Goal: Information Seeking & Learning: Learn about a topic

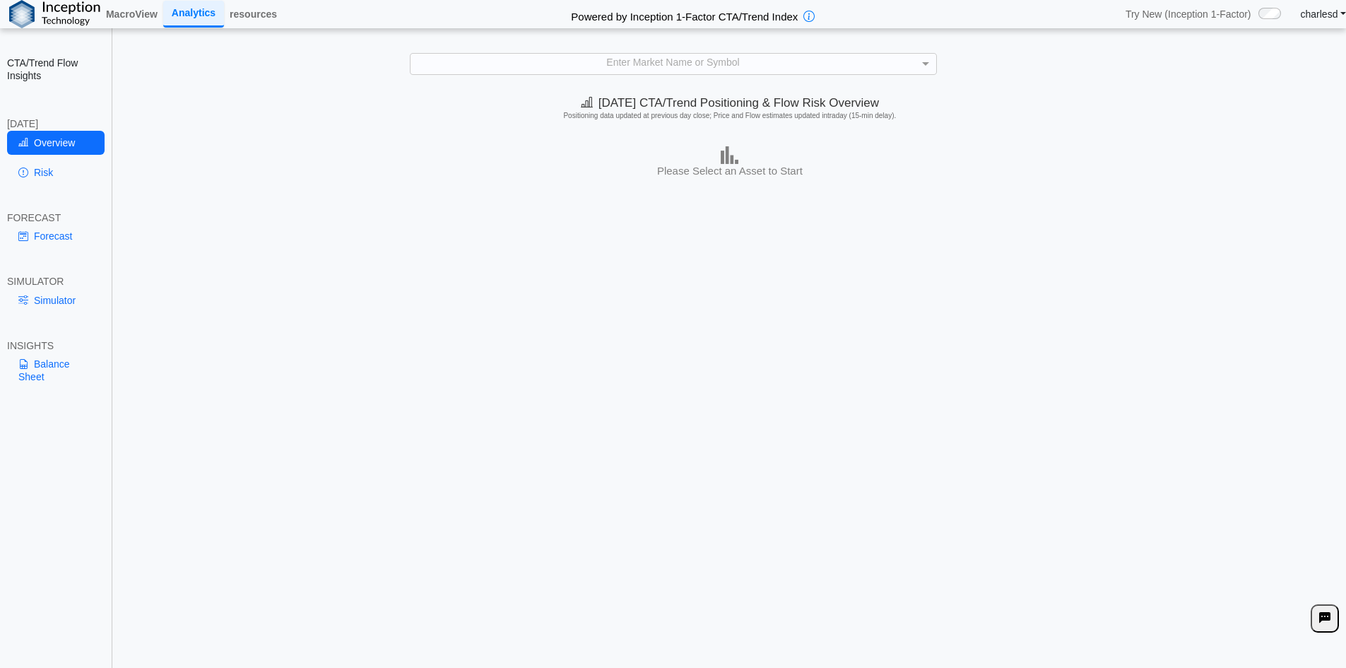
click at [38, 359] on link "Balance Sheet" at bounding box center [56, 370] width 98 height 37
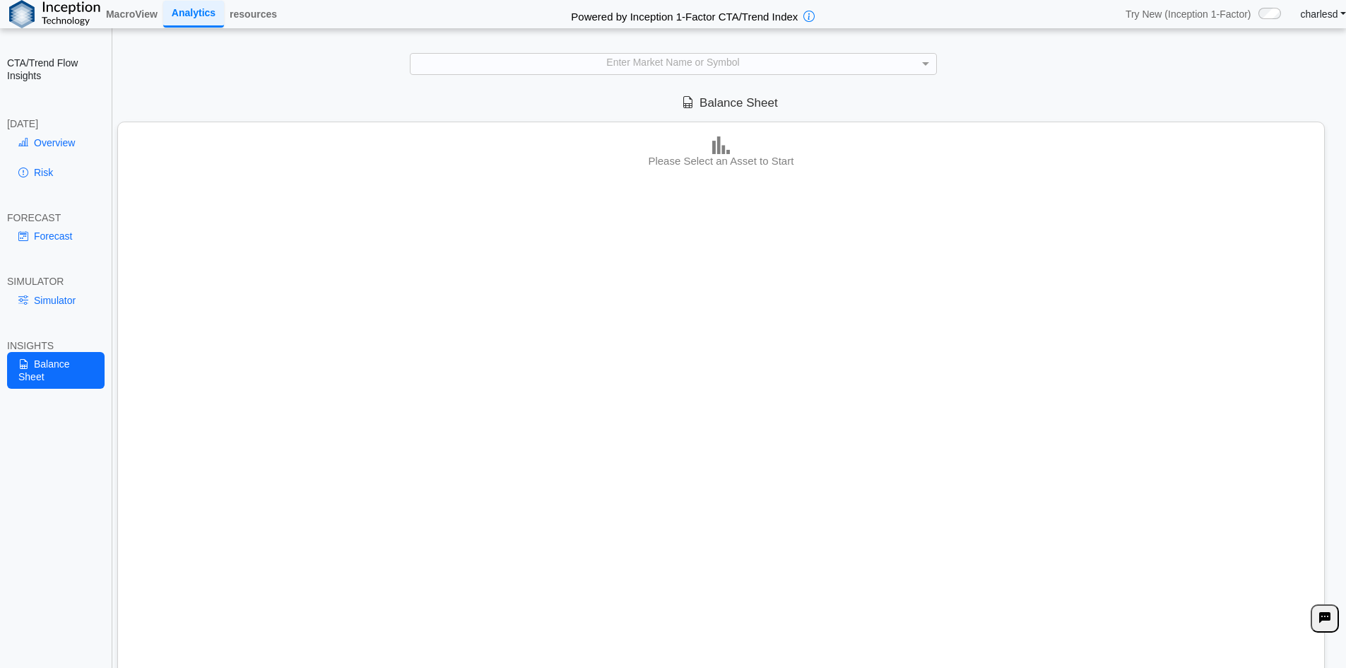
click at [656, 75] on div "**********" at bounding box center [673, 344] width 1346 height 688
click at [653, 71] on div "Enter Market Name or Symbol" at bounding box center [674, 64] width 526 height 20
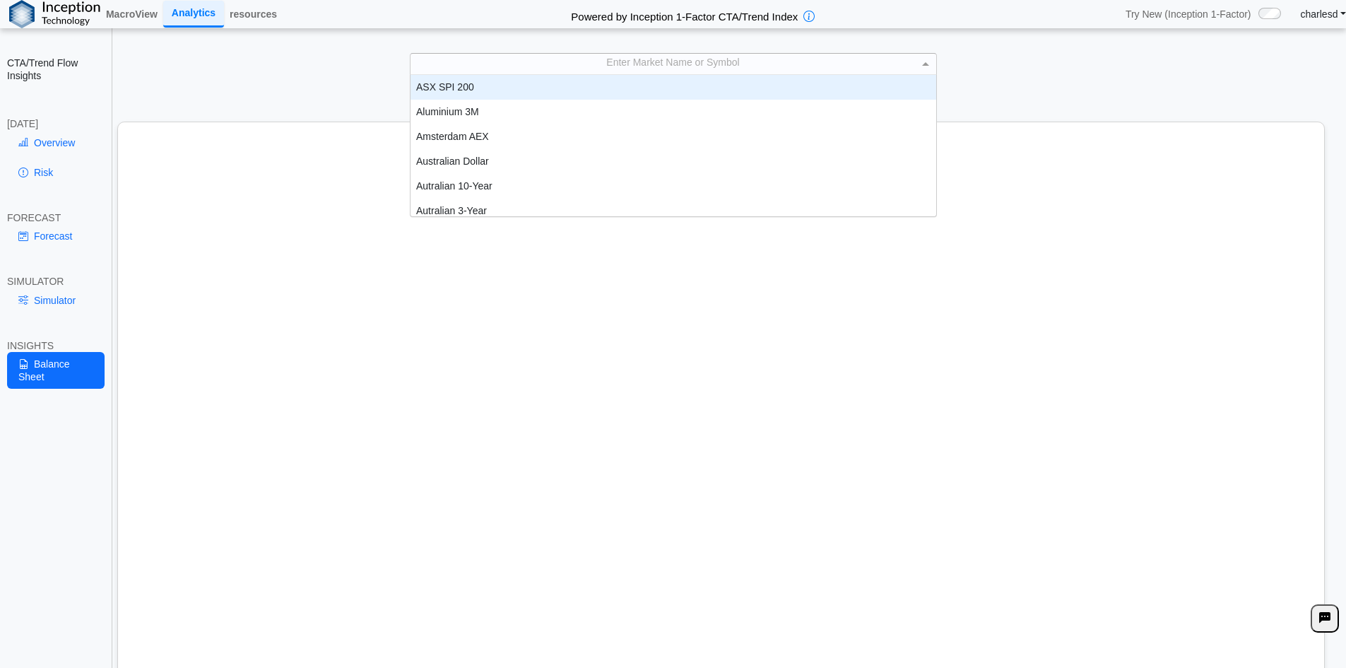
scroll to position [131, 515]
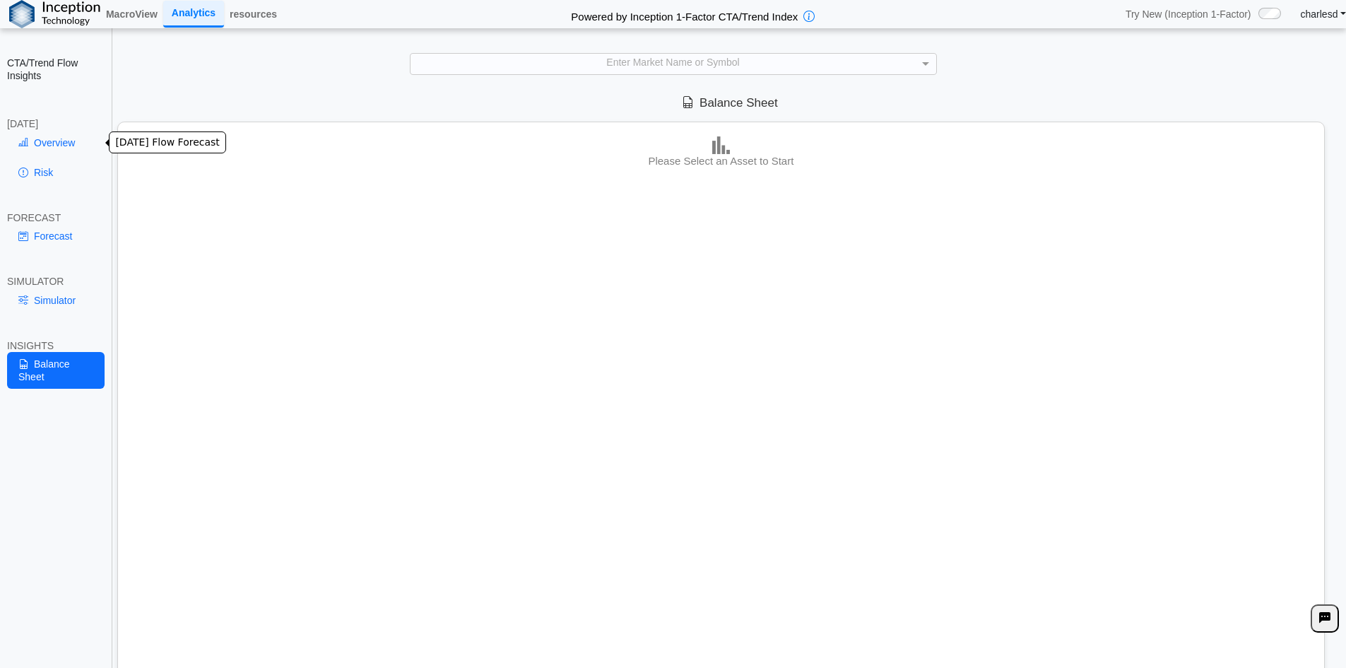
click at [31, 148] on link "Overview" at bounding box center [56, 143] width 98 height 24
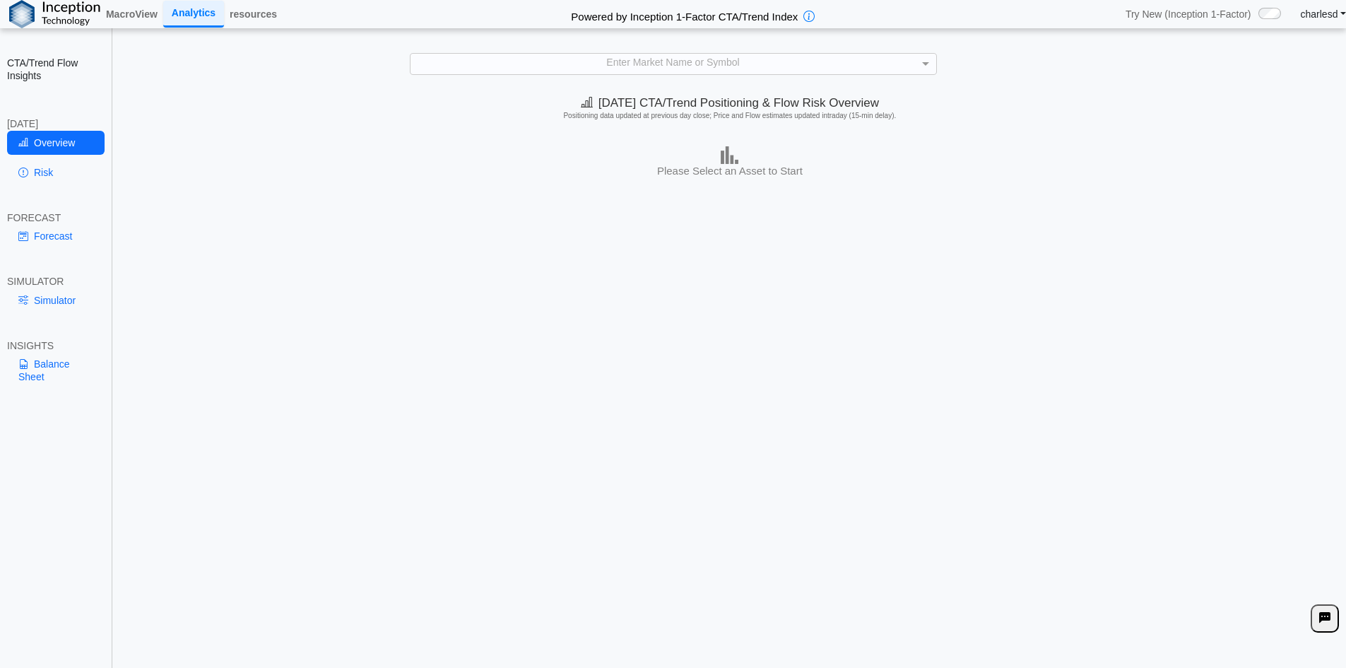
click at [651, 66] on div "Enter Market Name or Symbol" at bounding box center [674, 64] width 526 height 20
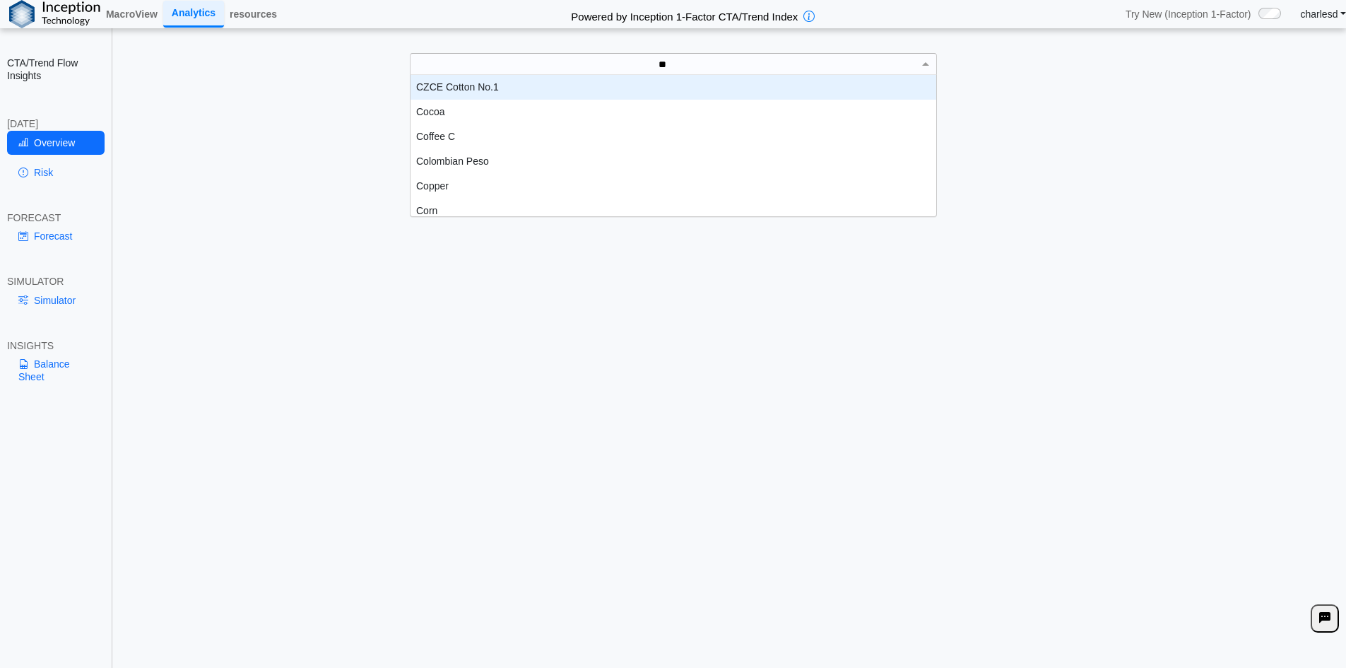
type input "***"
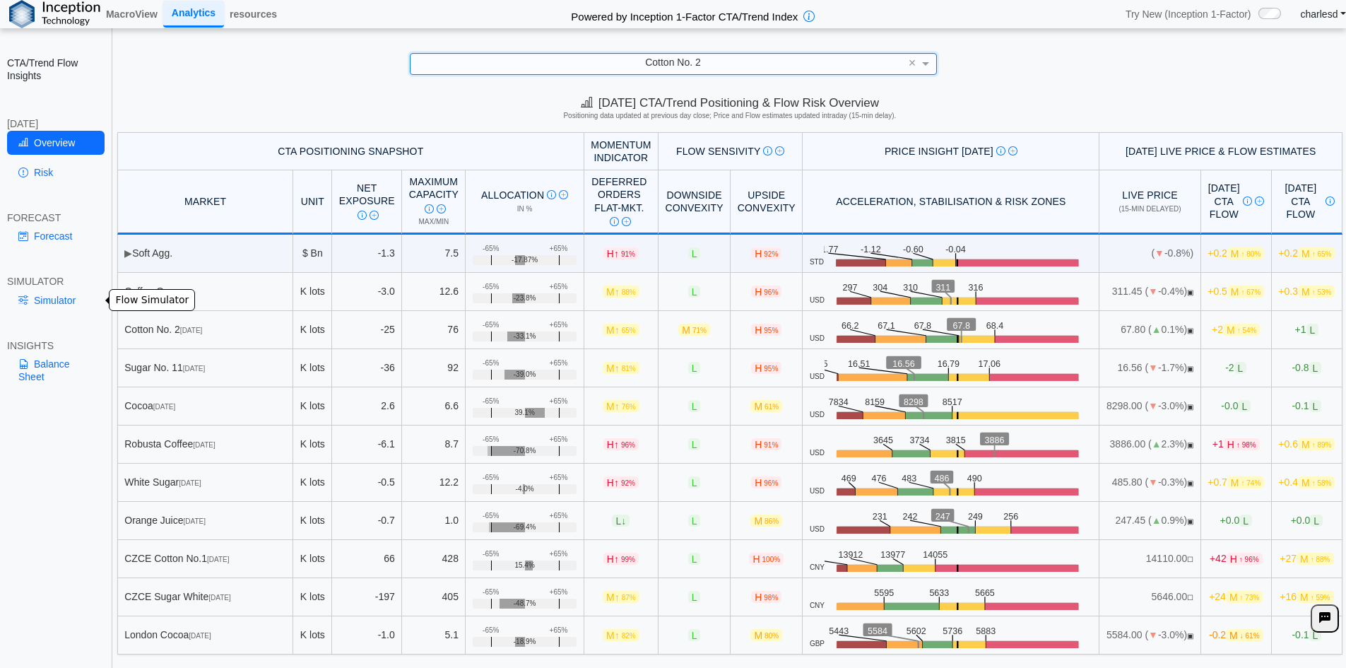
click at [56, 310] on link "Simulator" at bounding box center [56, 300] width 98 height 24
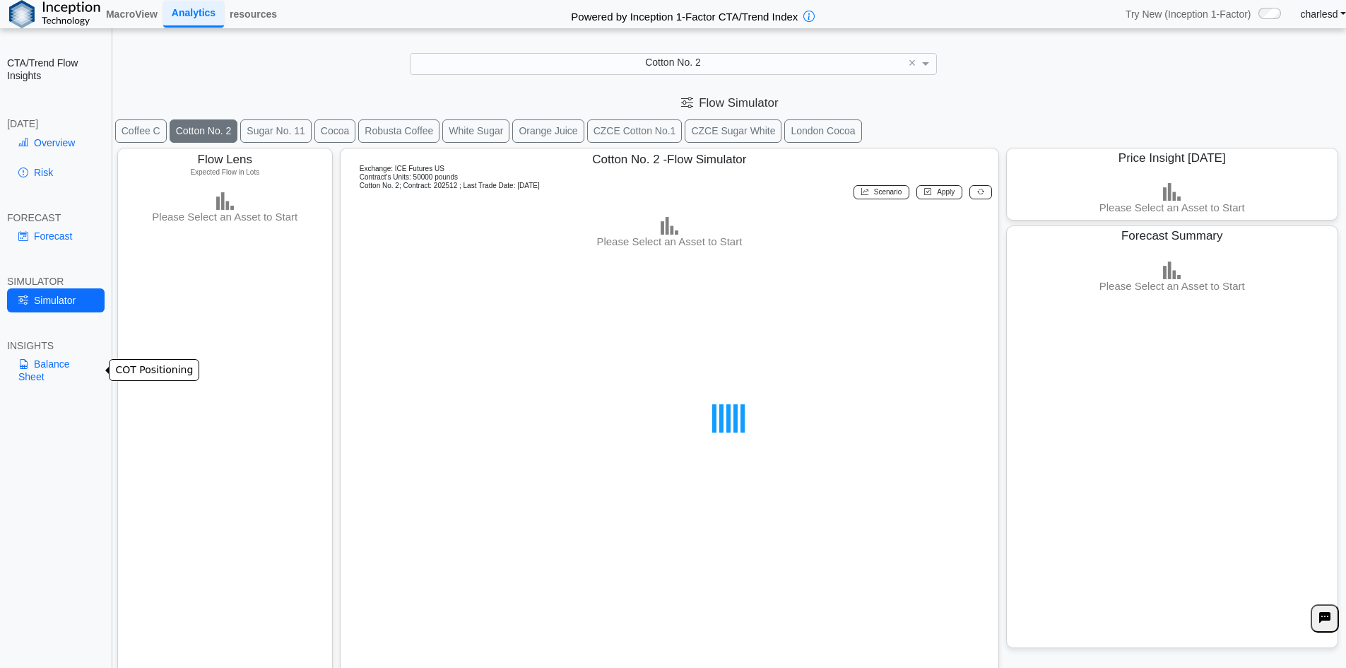
click at [33, 377] on link "Balance Sheet" at bounding box center [56, 370] width 98 height 37
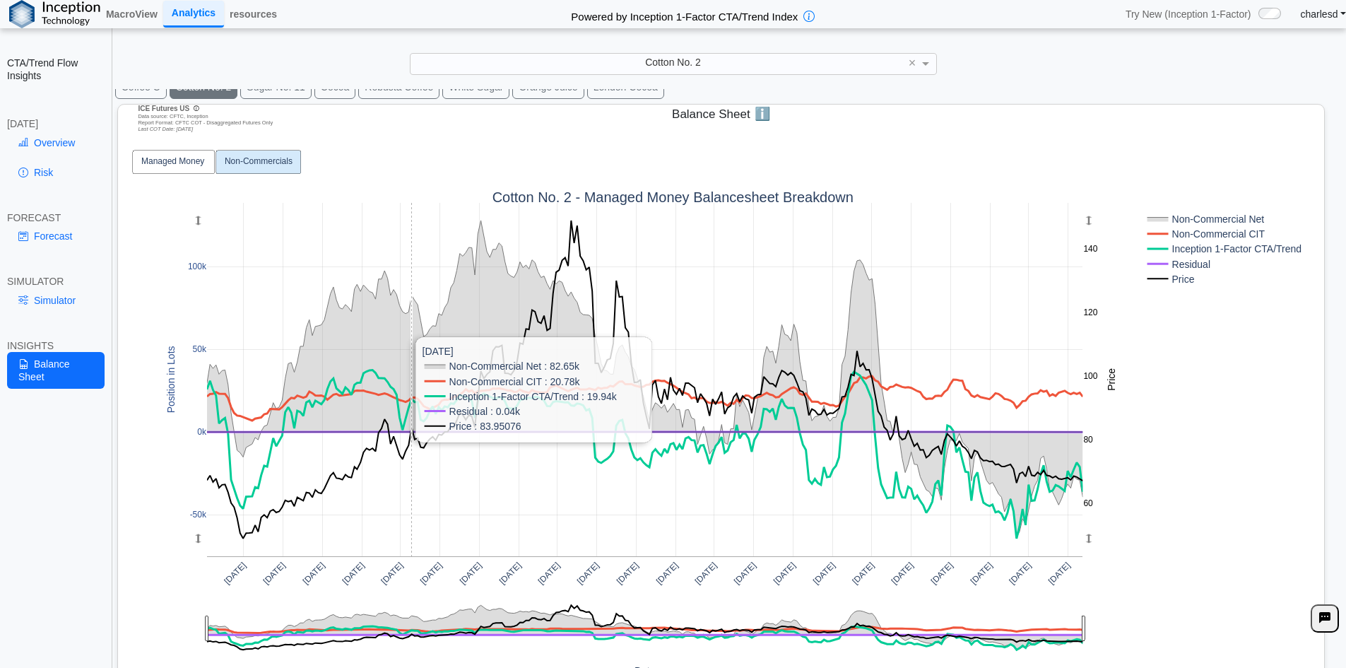
scroll to position [83, 0]
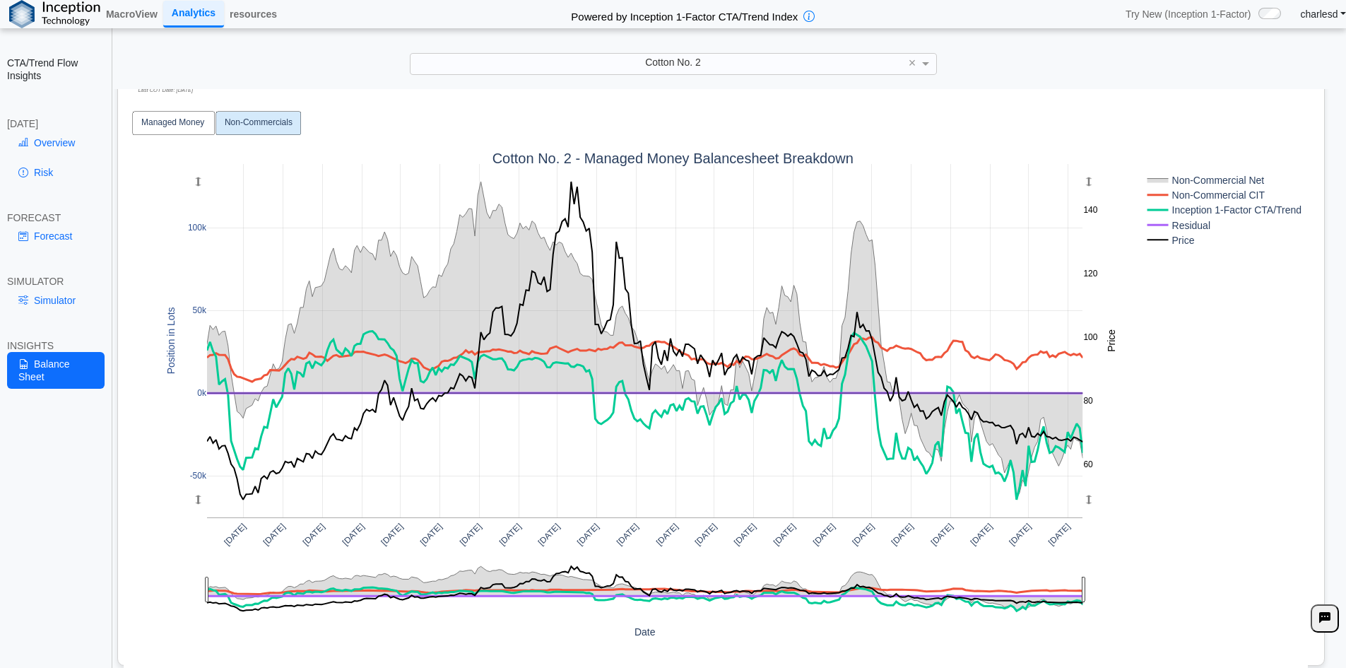
click at [645, 64] on span "Cotton No. 2" at bounding box center [673, 62] width 56 height 11
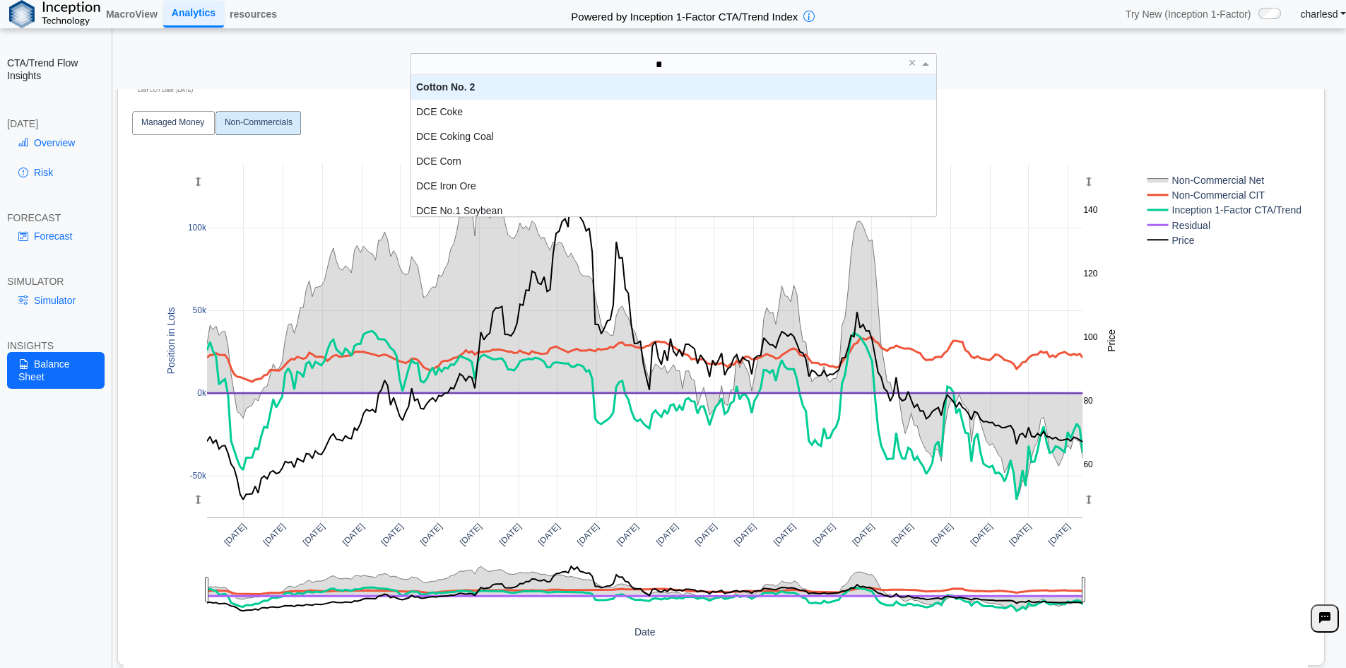
scroll to position [148, 0]
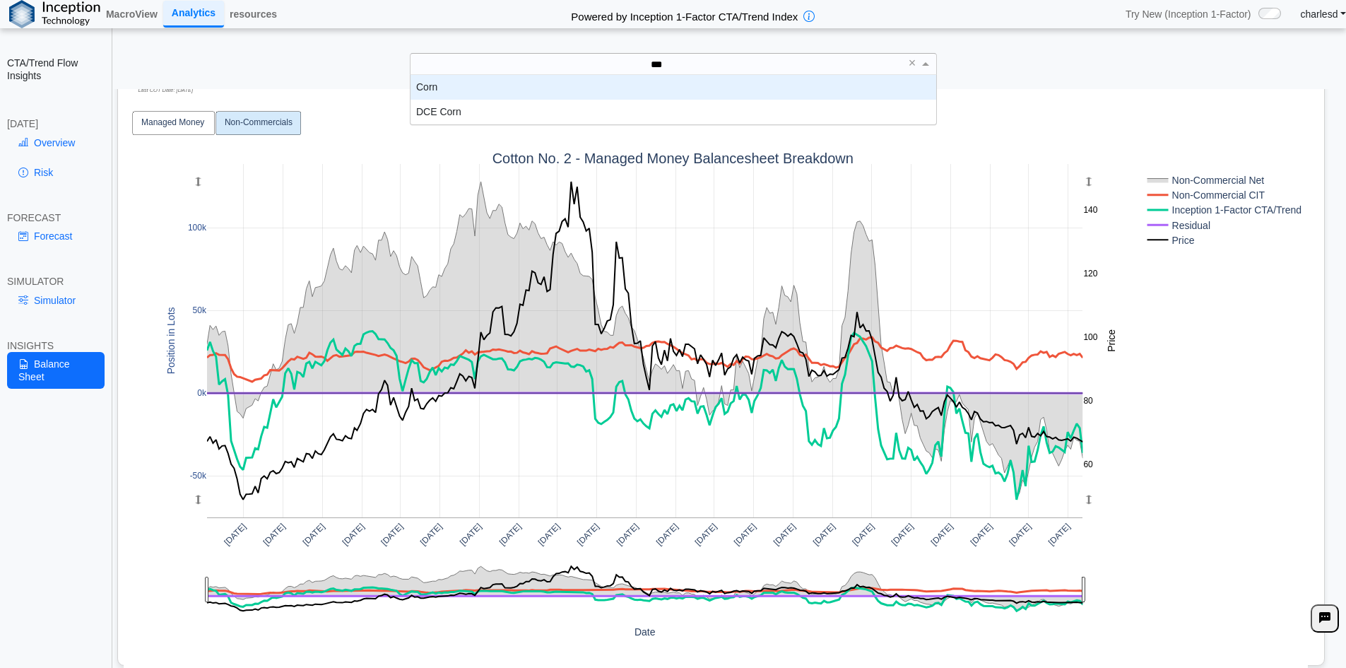
type input "****"
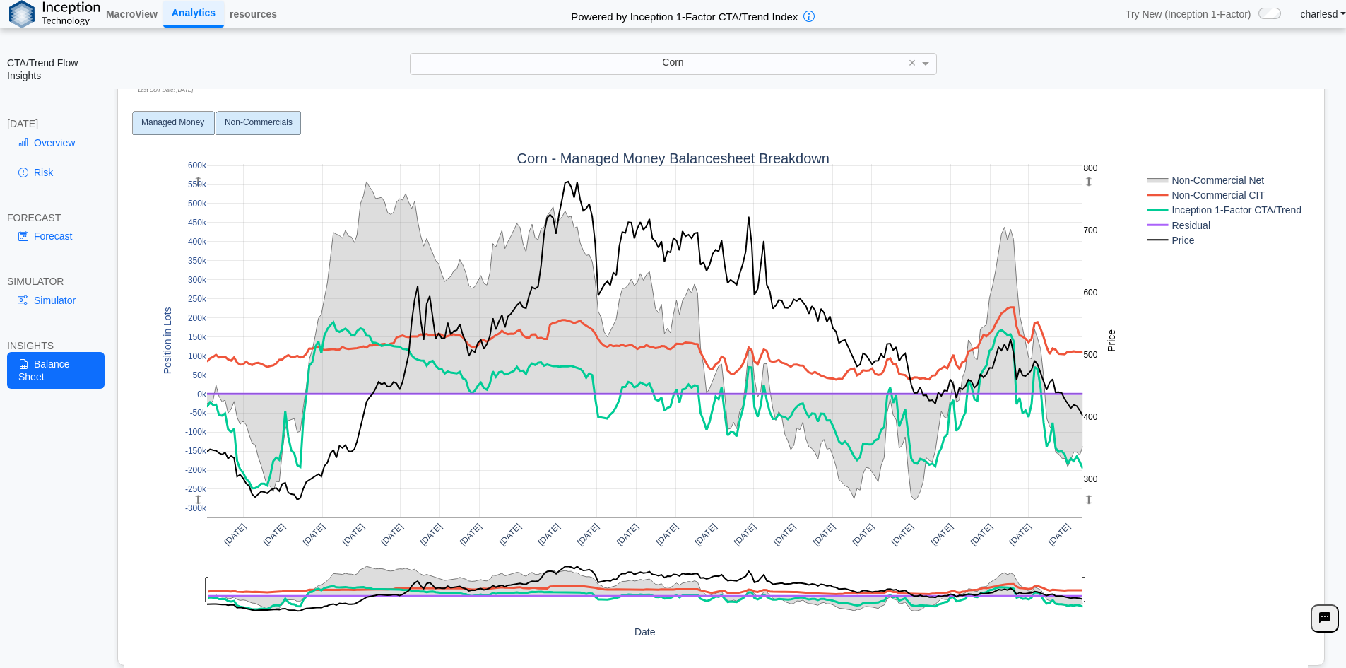
click at [165, 117] on text "Managed Money" at bounding box center [172, 122] width 63 height 10
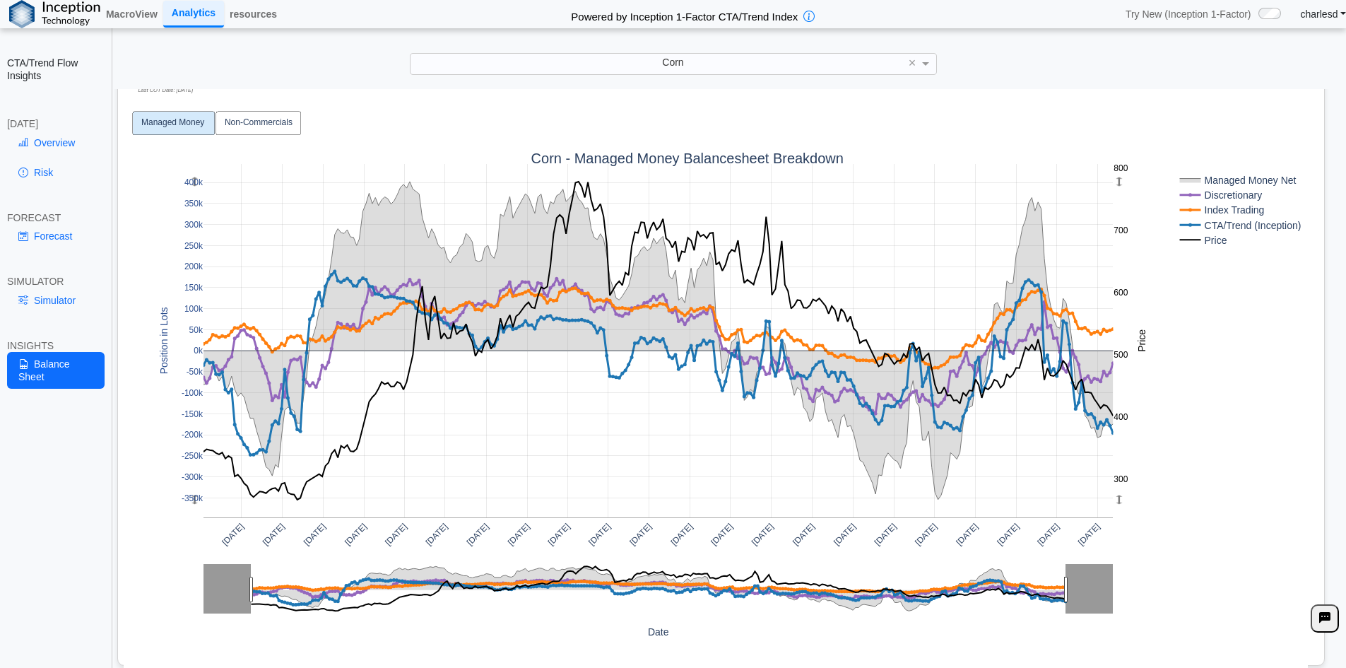
click at [1210, 240] on rect at bounding box center [1238, 239] width 123 height 15
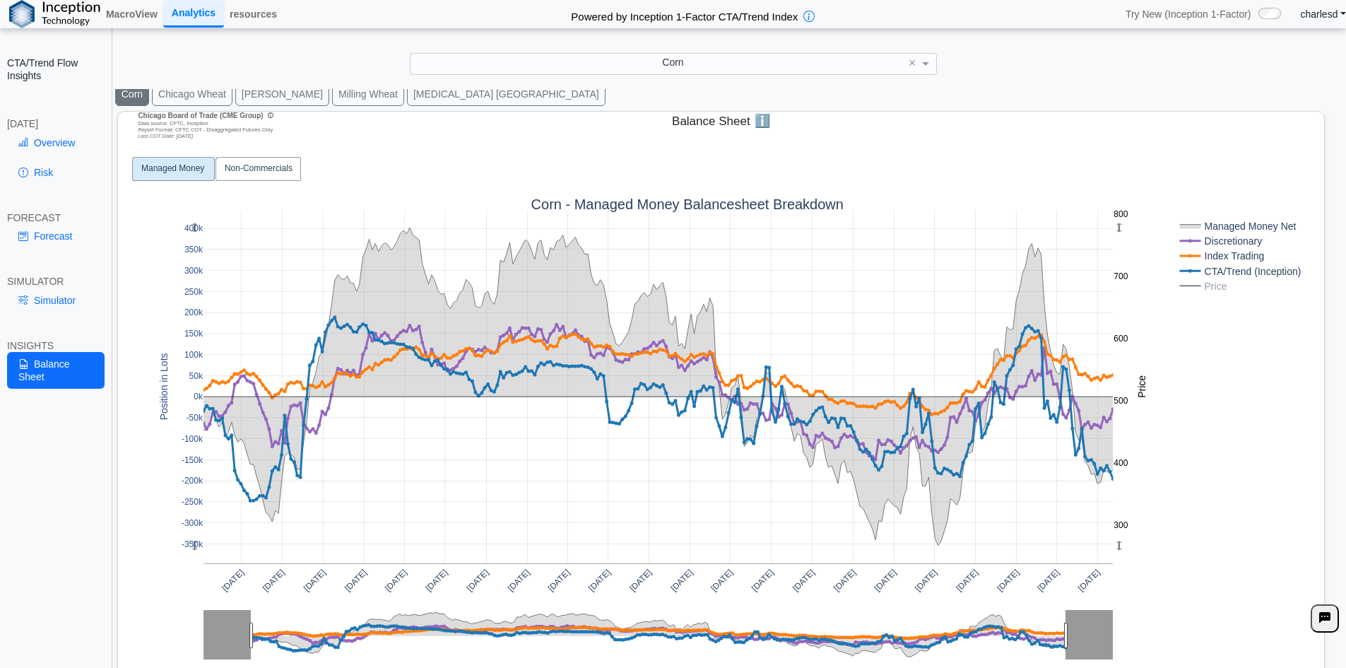
scroll to position [0, 0]
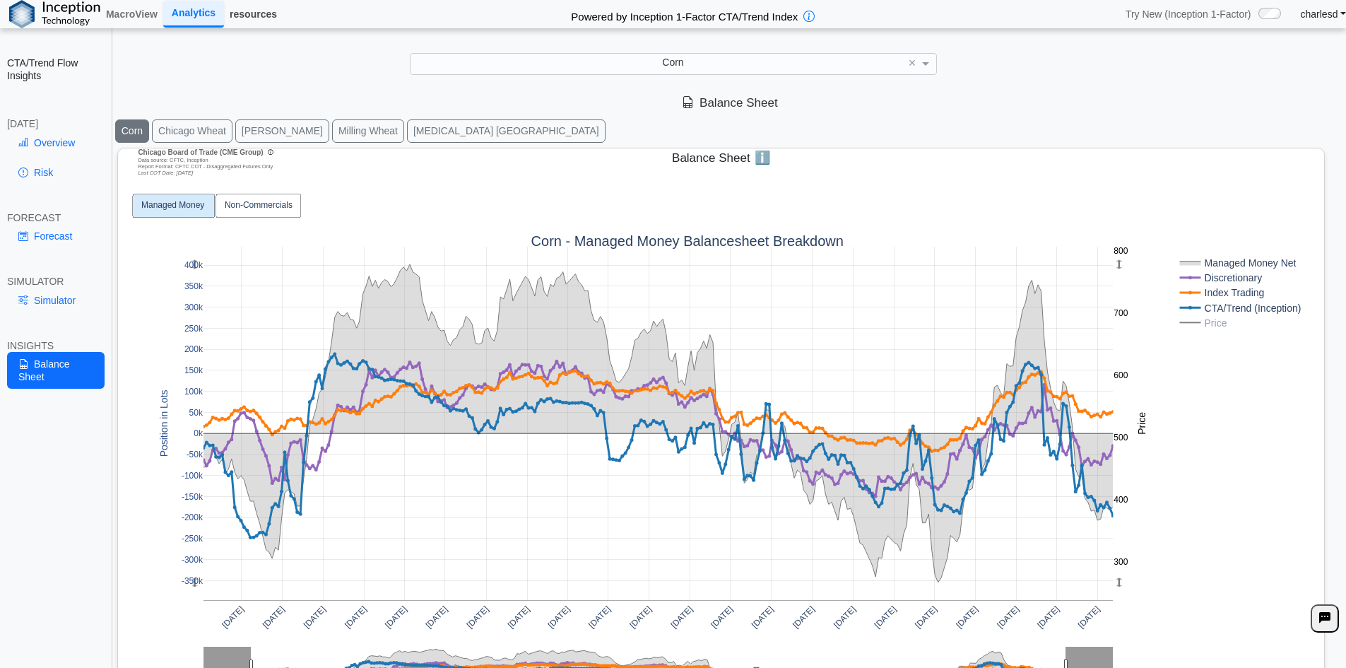
click at [252, 16] on link "resources" at bounding box center [253, 14] width 59 height 24
drag, startPoint x: 672, startPoint y: 156, endPoint x: 795, endPoint y: 156, distance: 123.0
click at [795, 156] on div "Chicago Board of Trade (CME Group) Data source: CFTC, Inception Report Format: …" at bounding box center [721, 157] width 1194 height 19
click at [813, 162] on div "Chicago Board of Trade (CME Group) Data source: CFTC, Inception Report Format: …" at bounding box center [721, 157] width 1194 height 19
click at [704, 208] on div "Apr 2020 Jul 2020 Oct 2020 Jan 2021 Apr 2021 Jul 2021 Oct 2021 Jan 2022 Apr 202…" at bounding box center [716, 468] width 1184 height 567
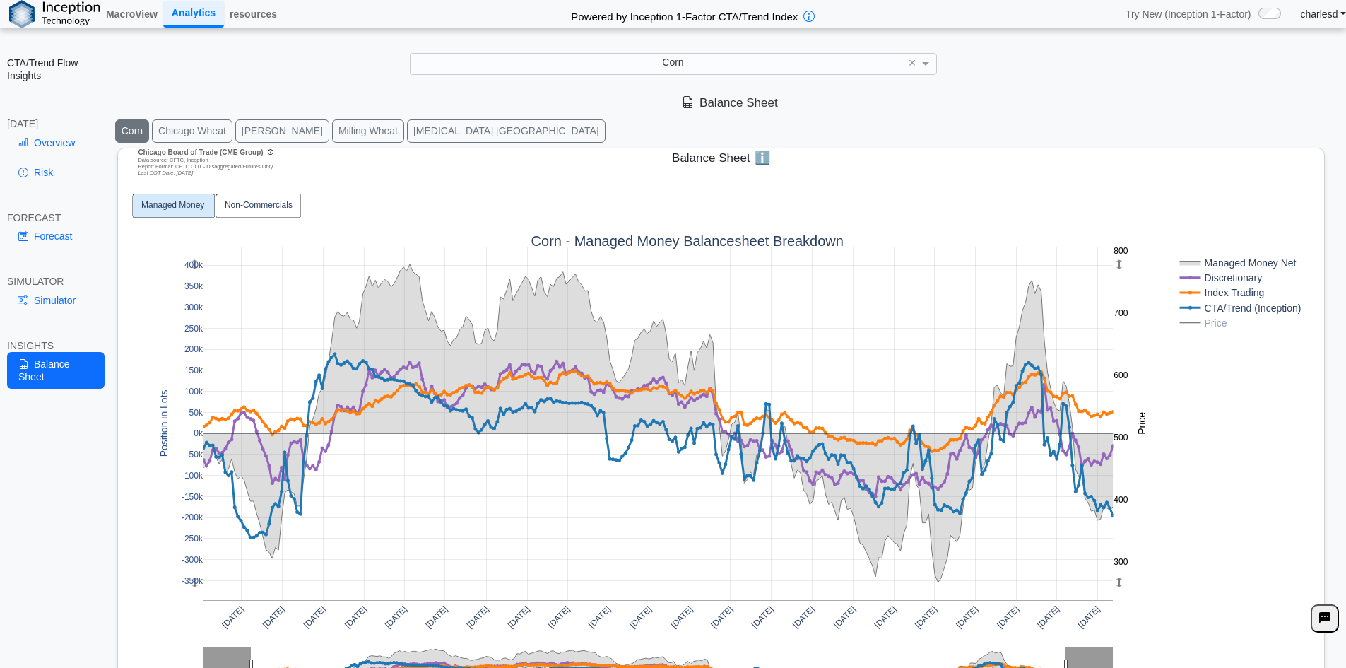
click at [642, 232] on div "Apr 2020 Jul 2020 Oct 2020 Jan 2021 Apr 2021 Jul 2021 Oct 2021 Jan 2022 Apr 202…" at bounding box center [716, 468] width 1184 height 567
drag, startPoint x: 680, startPoint y: 159, endPoint x: 779, endPoint y: 158, distance: 99.6
click at [779, 158] on div "Chicago Board of Trade (CME Group) Data source: CFTC, Inception Report Format: …" at bounding box center [721, 157] width 1194 height 19
click at [783, 158] on div "Chicago Board of Trade (CME Group) Data source: CFTC, Inception Report Format: …" at bounding box center [721, 157] width 1194 height 19
drag, startPoint x: 665, startPoint y: 158, endPoint x: 799, endPoint y: 156, distance: 134.3
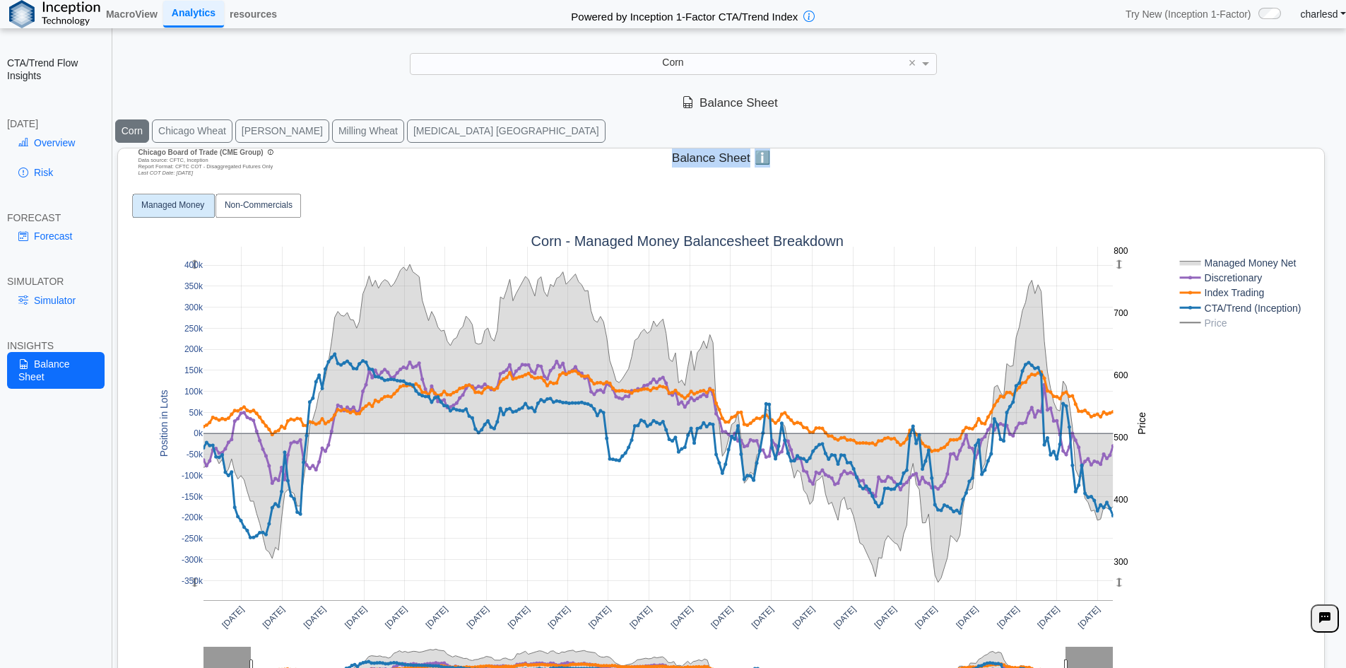
click at [799, 156] on div "Chicago Board of Trade (CME Group) Data source: CFTC, Inception Report Format: …" at bounding box center [721, 157] width 1194 height 19
click at [736, 229] on div "Apr 2020 Jul 2020 Oct 2020 Jan 2021 Apr 2021 Jul 2021 Oct 2021 Jan 2022 Apr 202…" at bounding box center [716, 468] width 1184 height 567
click at [695, 206] on div "Apr 2020 Jul 2020 Oct 2020 Jan 2021 Apr 2021 Jul 2021 Oct 2021 Jan 2022 Apr 202…" at bounding box center [716, 468] width 1184 height 567
click at [201, 136] on button "Chicago Wheat" at bounding box center [192, 130] width 81 height 23
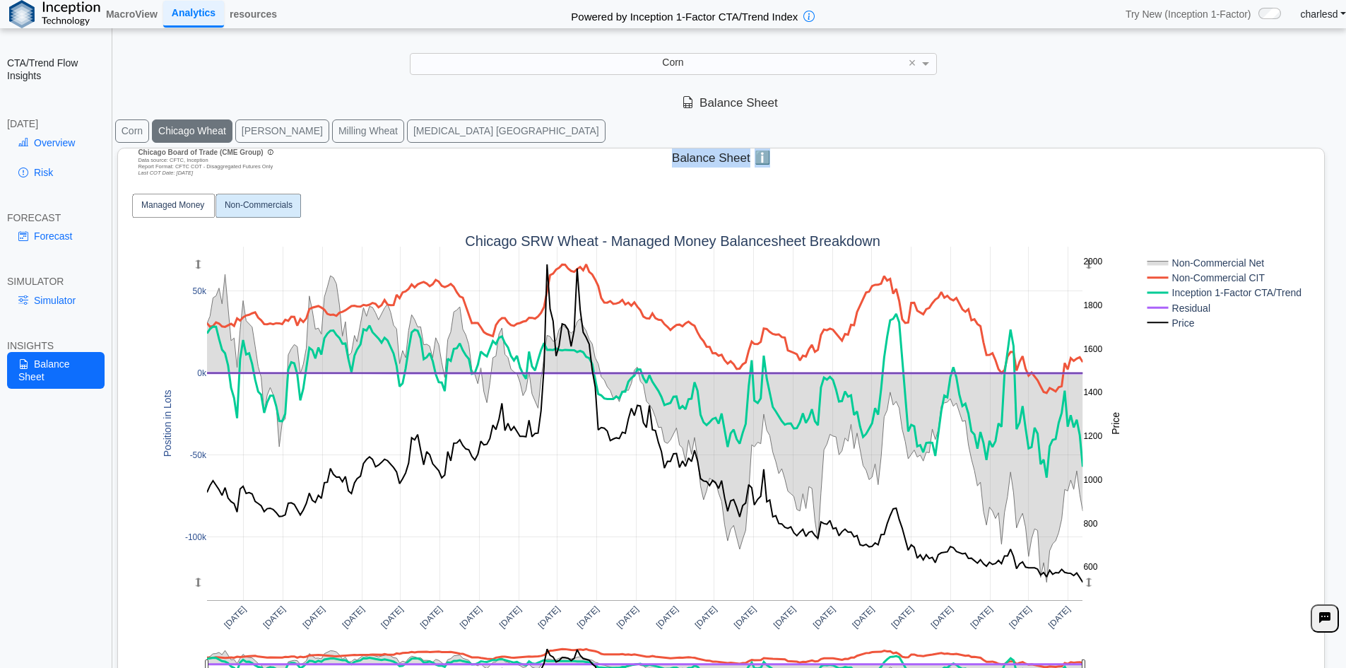
click at [332, 135] on button "Milling Wheat" at bounding box center [368, 130] width 72 height 23
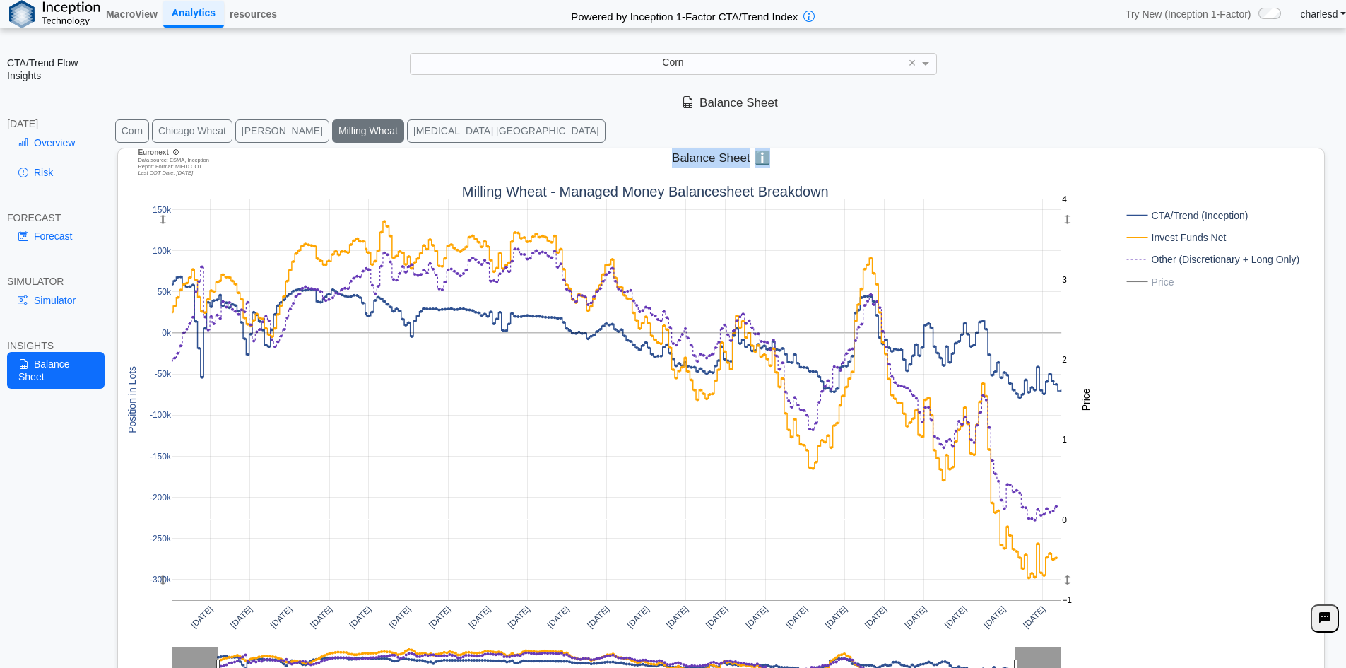
click at [259, 131] on button "KC Wheat" at bounding box center [282, 130] width 94 height 23
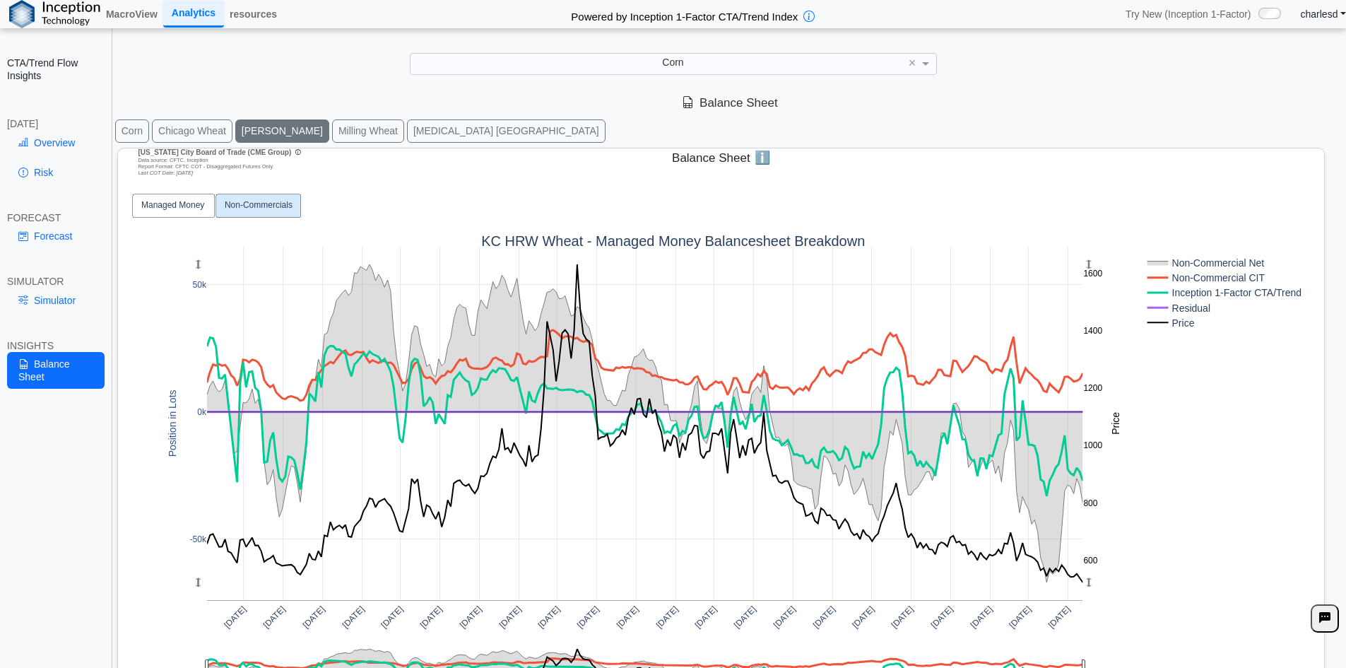
click at [579, 111] on div "Balance Sheet" at bounding box center [730, 103] width 1232 height 29
click at [47, 180] on link "Risk" at bounding box center [56, 172] width 98 height 24
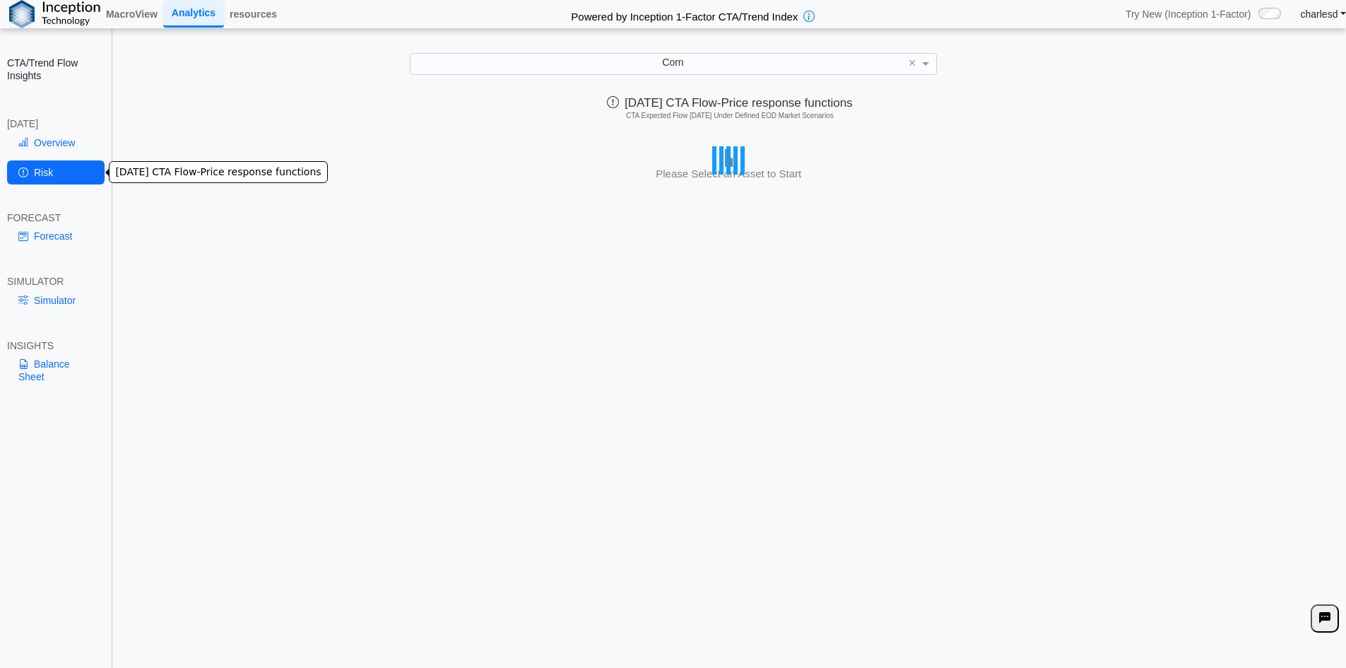
click at [43, 365] on link "Balance Sheet" at bounding box center [56, 370] width 98 height 37
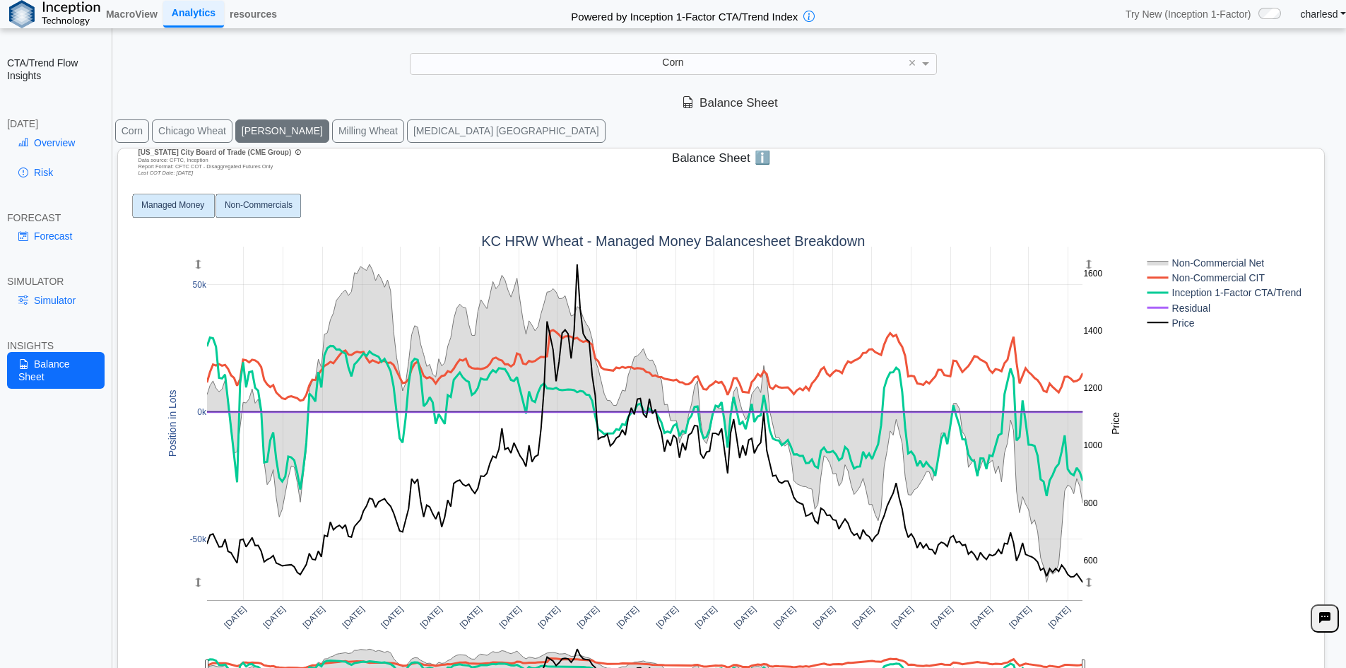
click at [158, 200] on text "Managed Money" at bounding box center [172, 205] width 63 height 10
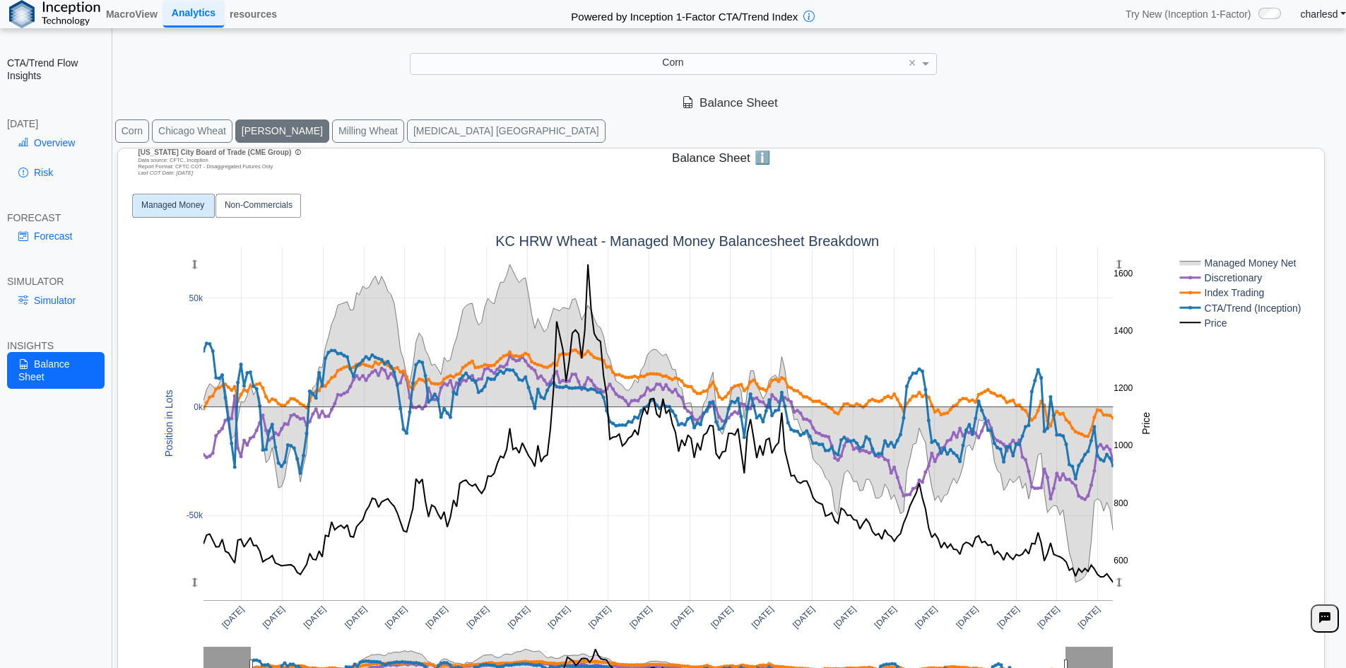
click at [1203, 325] on rect at bounding box center [1238, 322] width 123 height 15
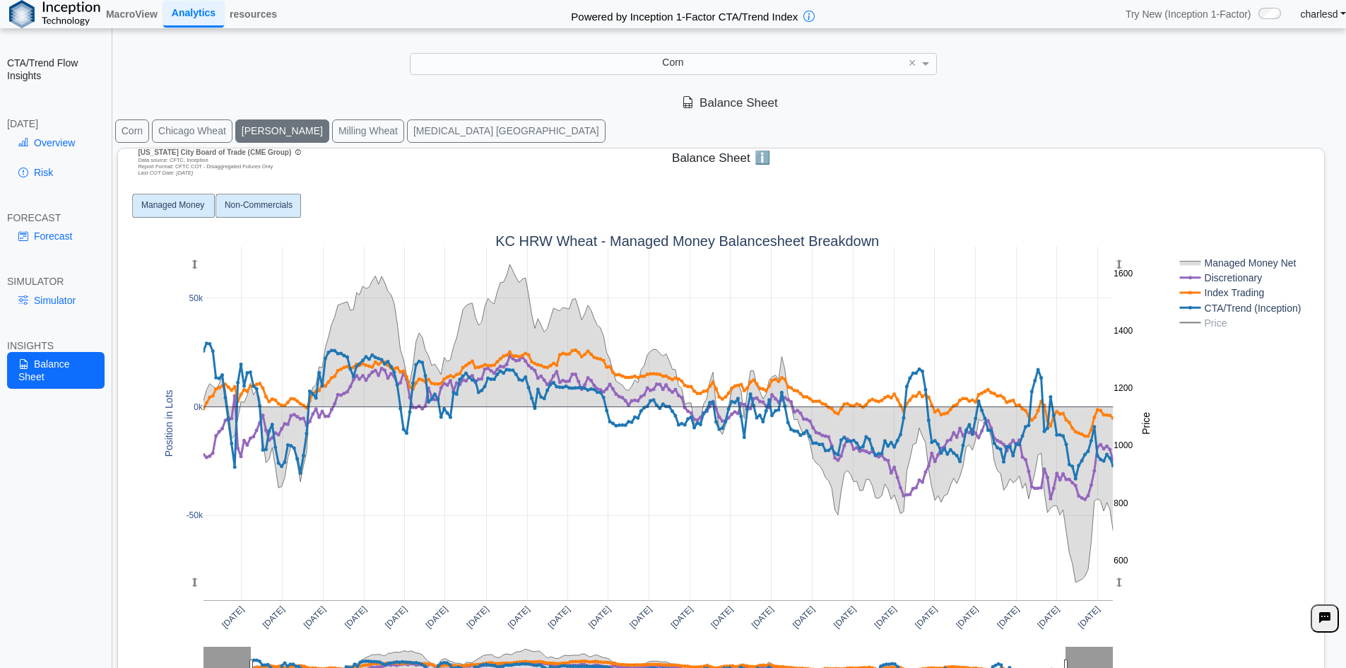
click at [258, 203] on text "Non-Commercials" at bounding box center [259, 205] width 68 height 10
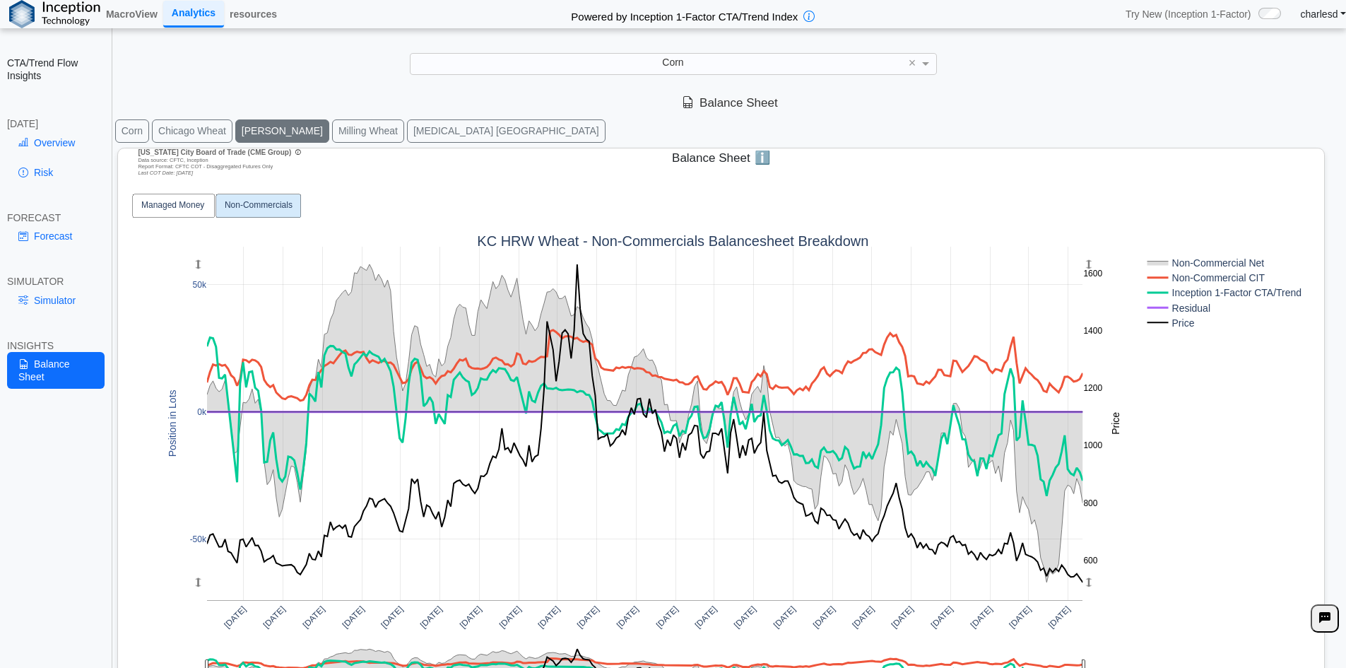
click at [1177, 324] on rect at bounding box center [1222, 322] width 156 height 15
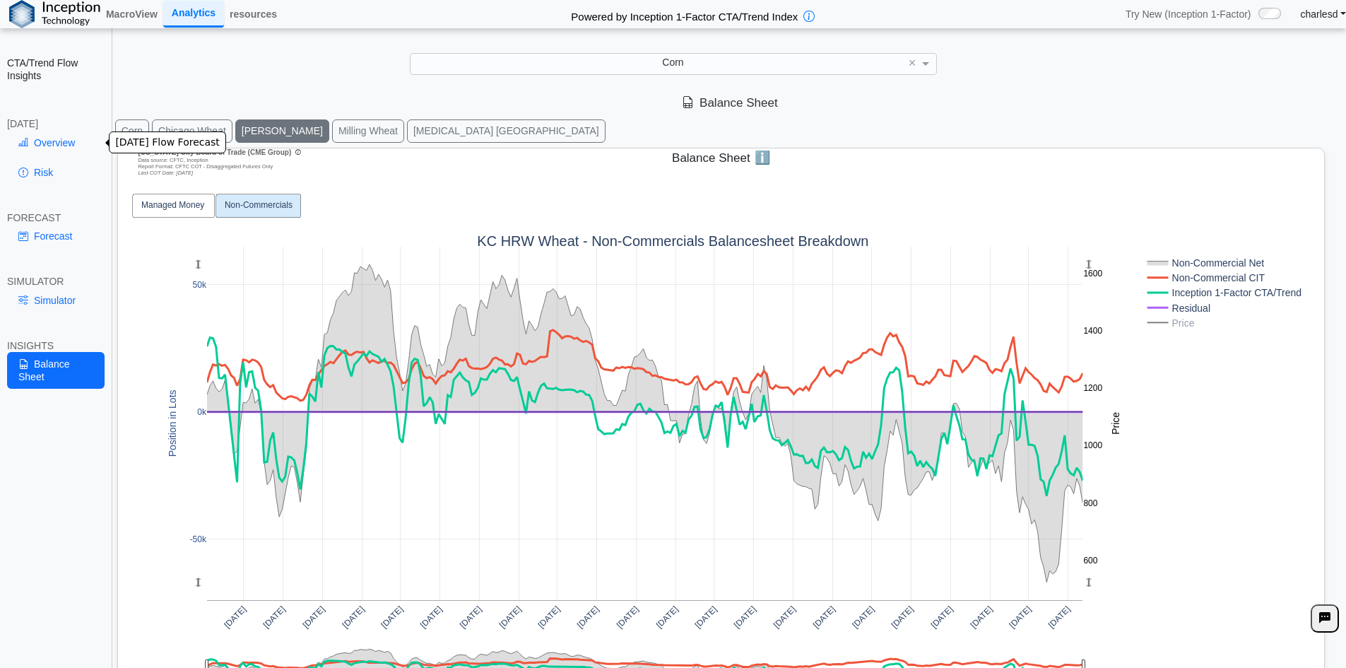
click at [63, 138] on link "Overview" at bounding box center [56, 143] width 98 height 24
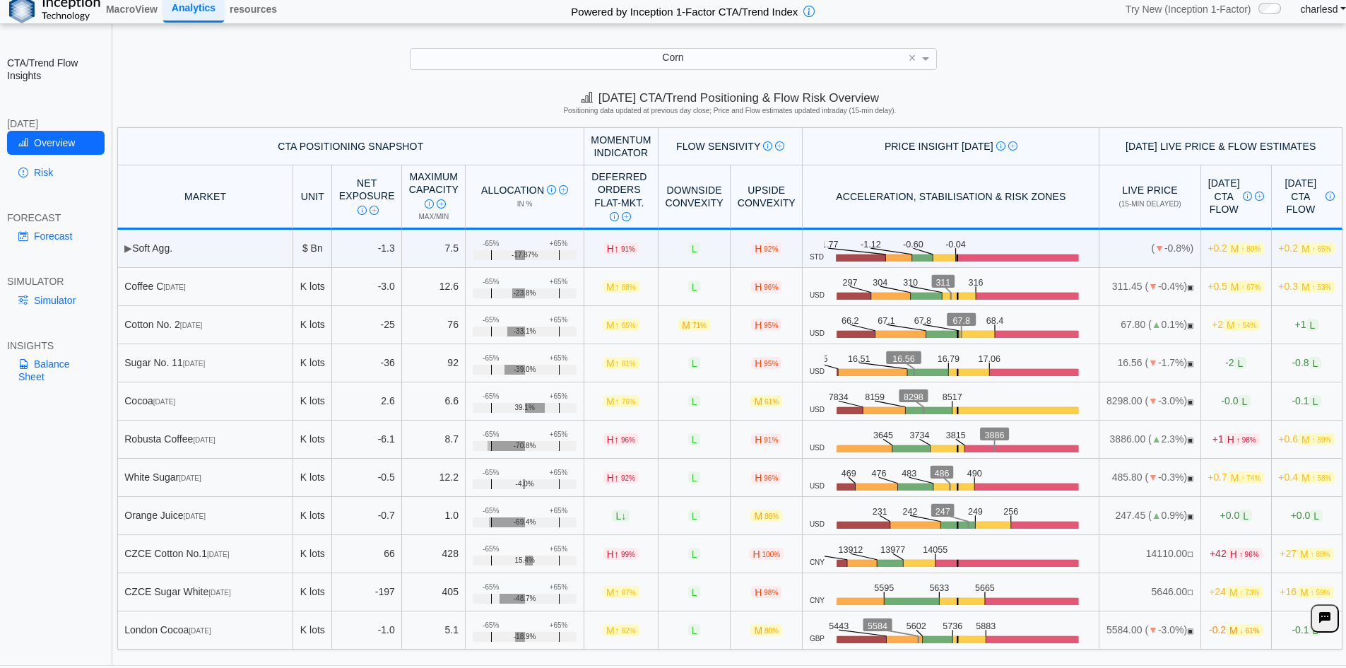
scroll to position [20, 0]
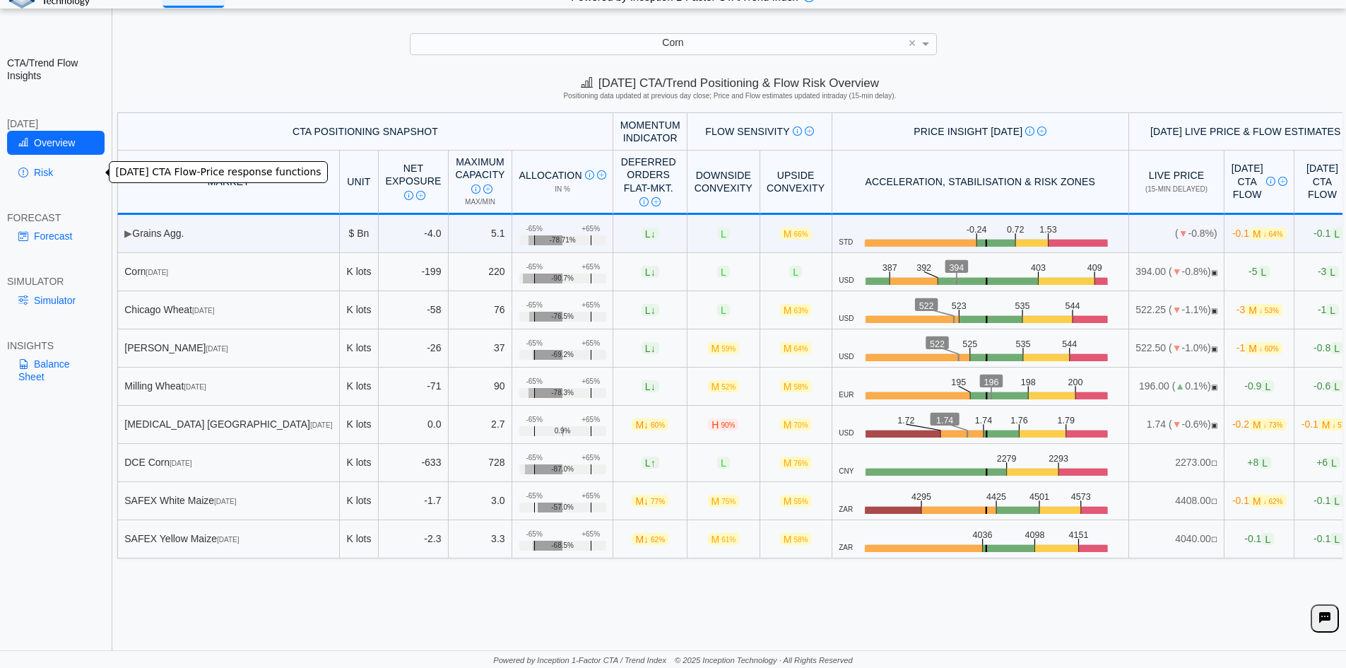
click at [43, 168] on link "Risk" at bounding box center [56, 172] width 98 height 24
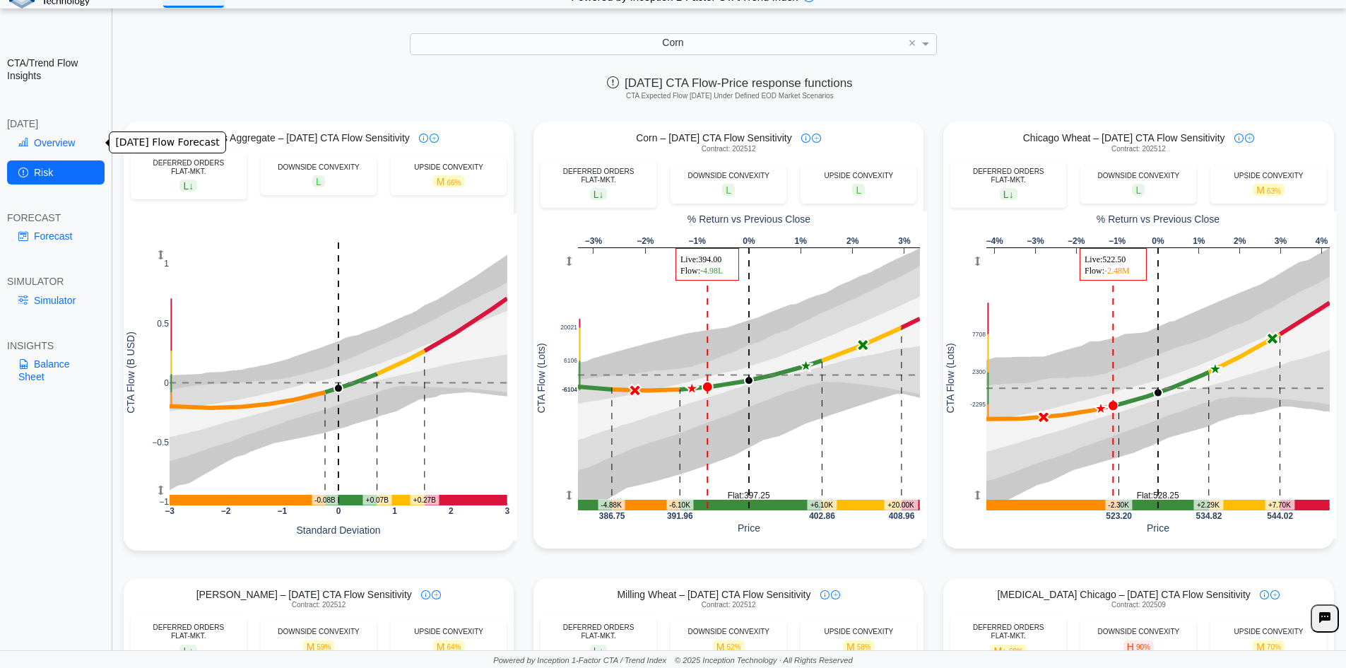
click at [64, 139] on link "Overview" at bounding box center [56, 143] width 98 height 24
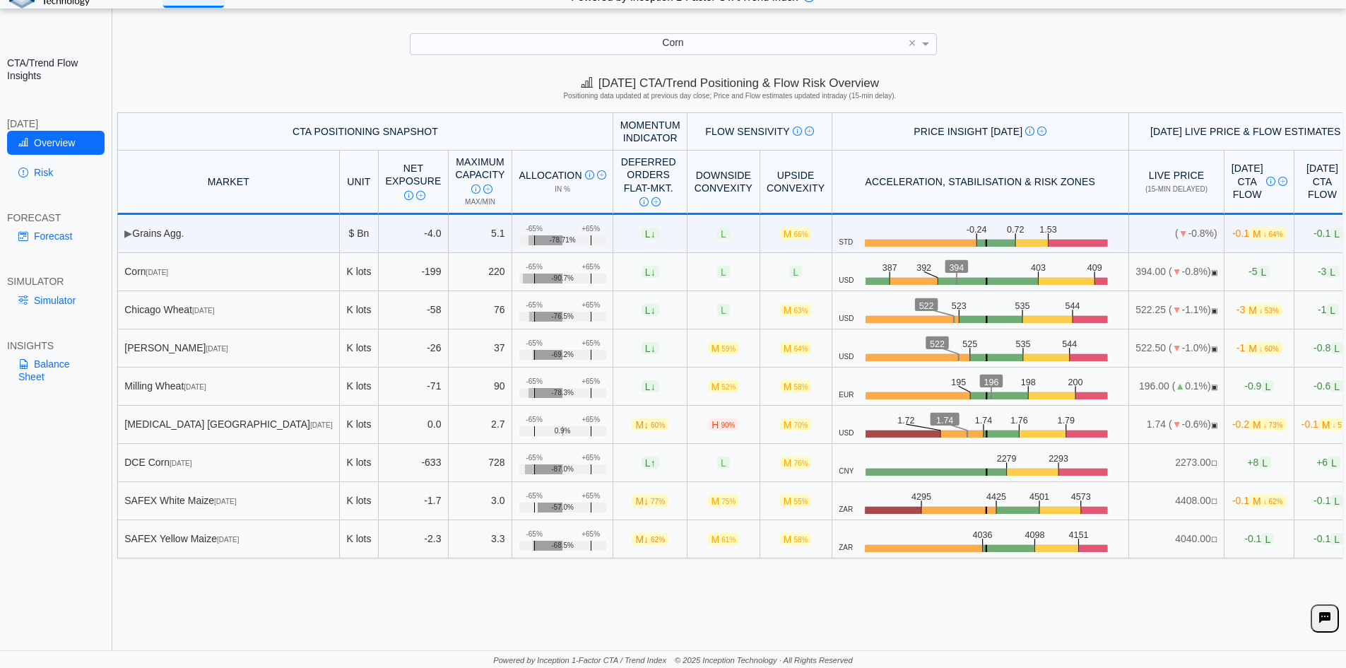
click at [688, 39] on div "Corn" at bounding box center [674, 44] width 526 height 20
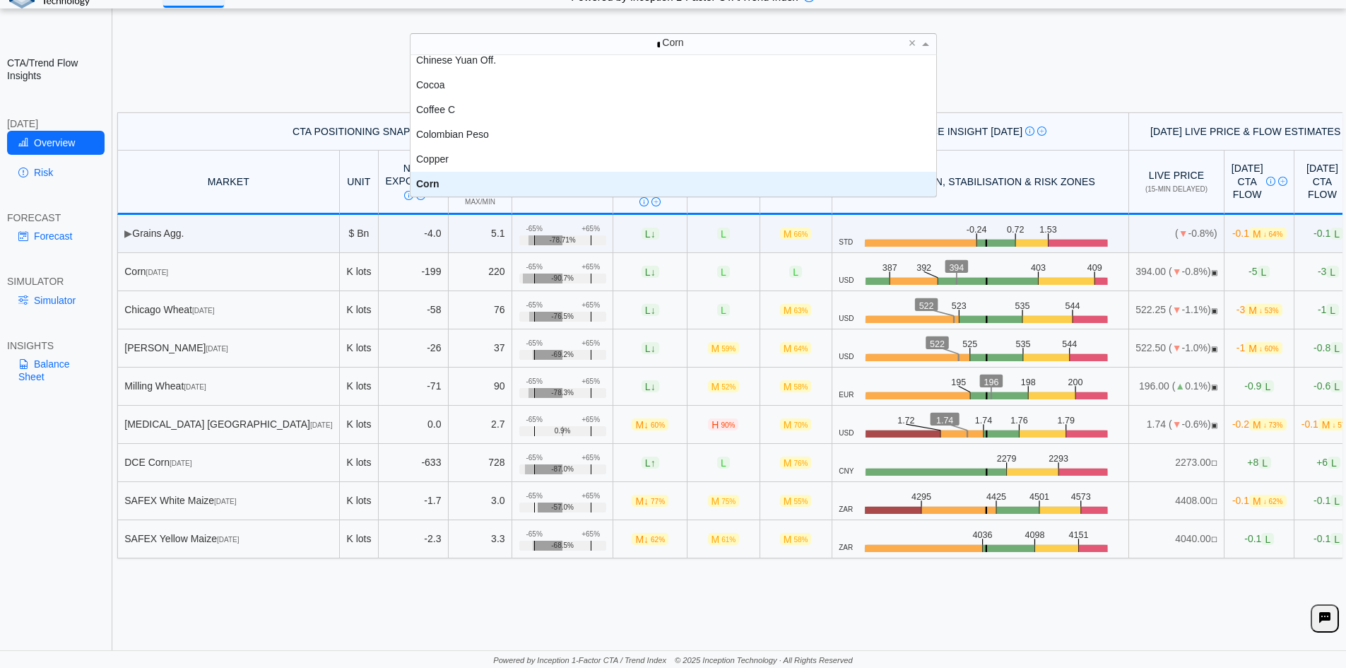
scroll to position [0, 0]
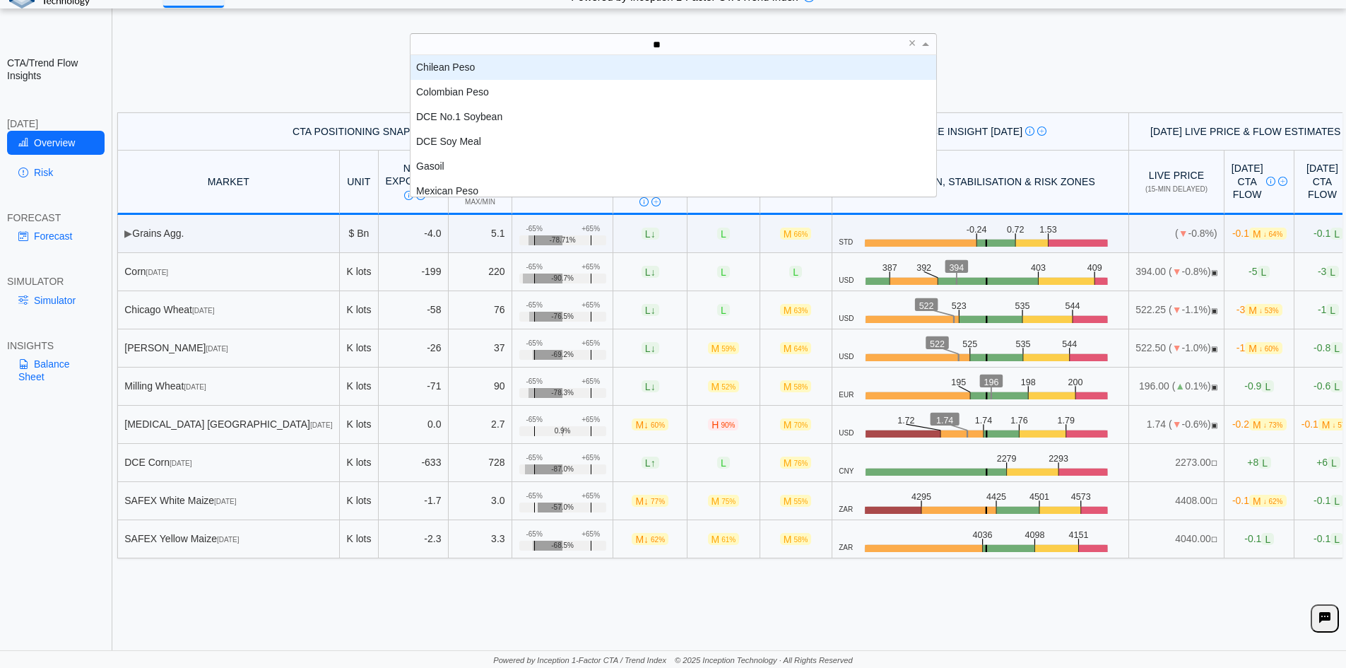
type input "***"
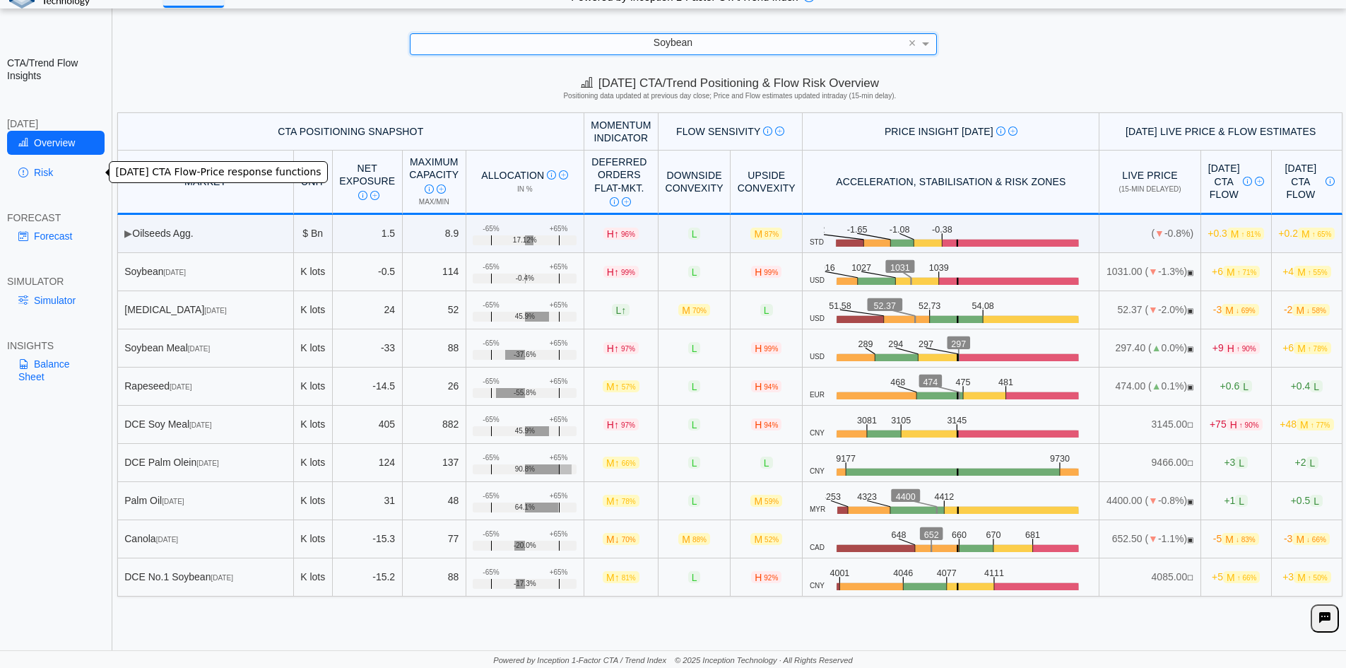
click at [66, 172] on link "Risk" at bounding box center [56, 172] width 98 height 24
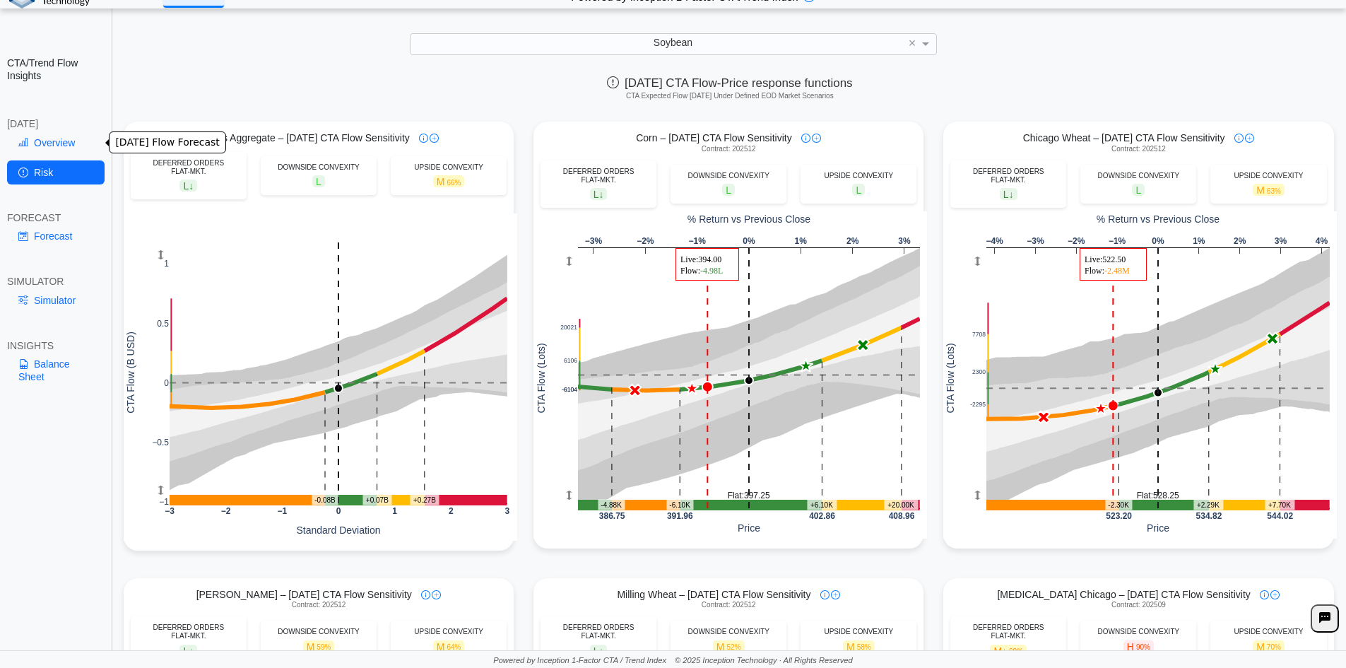
click at [54, 153] on link "Overview" at bounding box center [56, 143] width 98 height 24
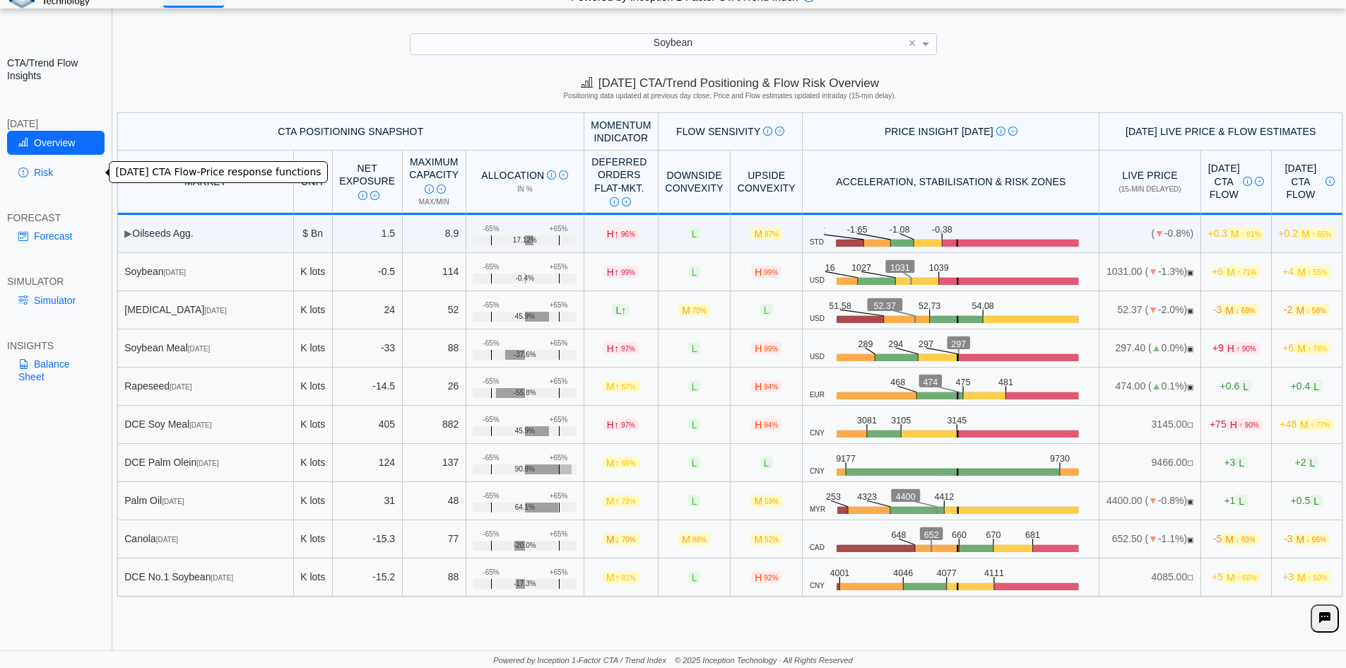
click at [52, 172] on link "Risk" at bounding box center [56, 172] width 98 height 24
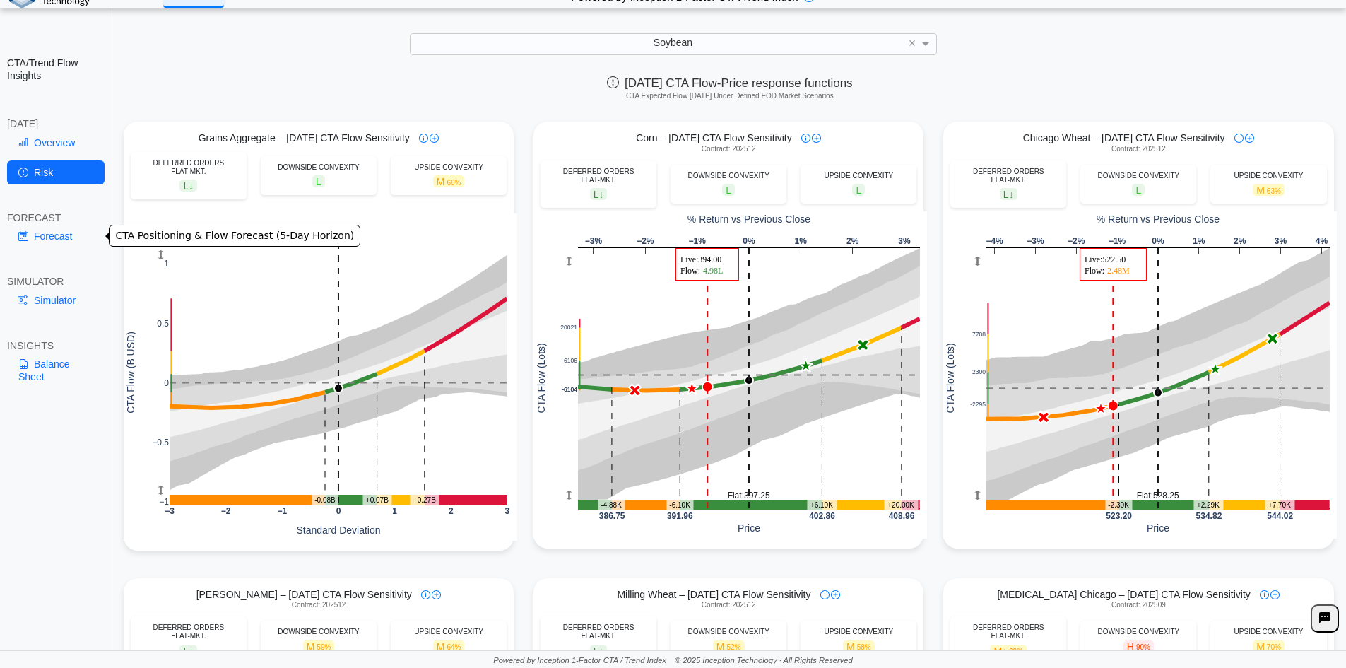
click at [49, 233] on link "Forecast" at bounding box center [56, 236] width 98 height 24
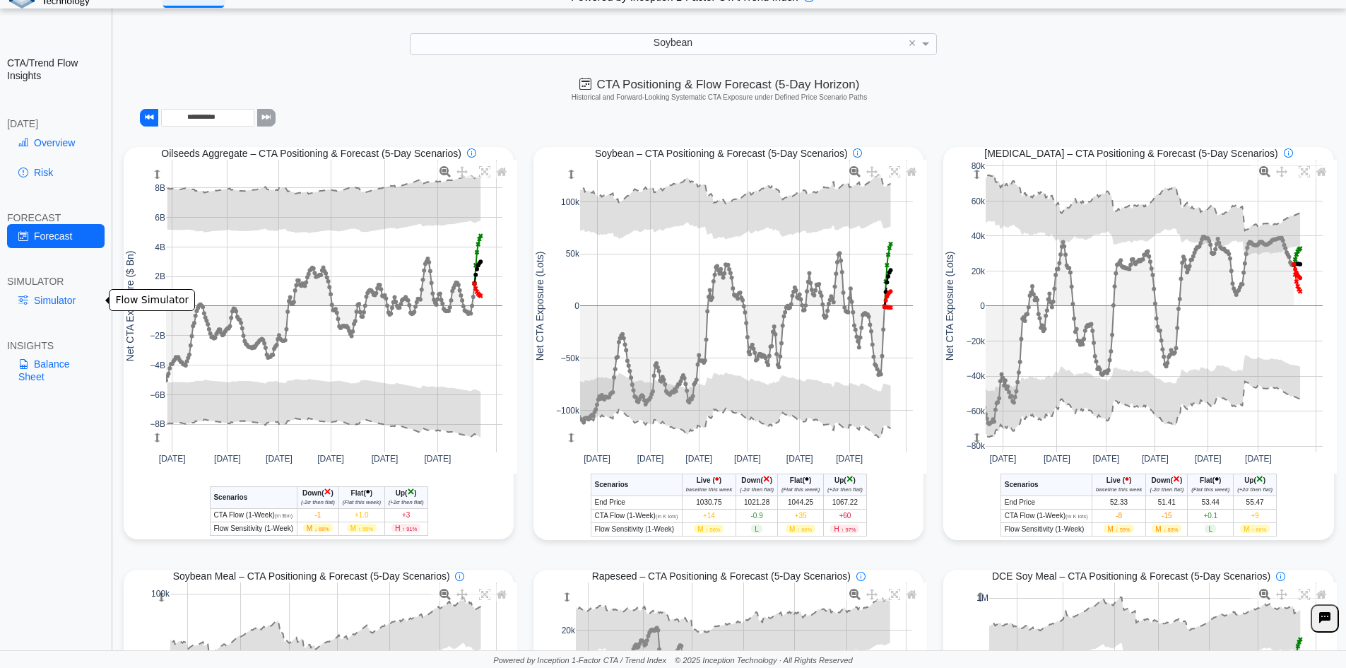
click at [68, 301] on link "Simulator" at bounding box center [56, 300] width 98 height 24
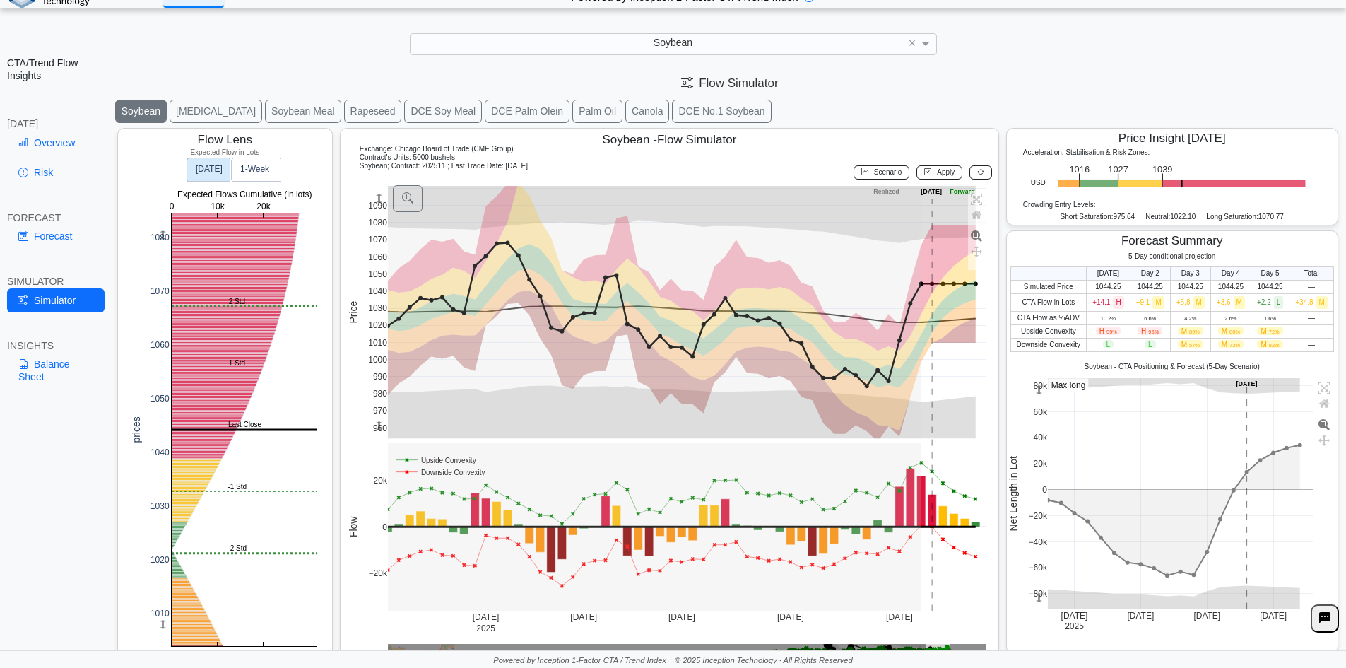
drag, startPoint x: 1030, startPoint y: 602, endPoint x: 1033, endPoint y: 595, distance: 7.6
click at [1033, 595] on rect at bounding box center [1038, 597] width 11 height 23
click at [1033, 389] on rect at bounding box center [1038, 389] width 11 height 23
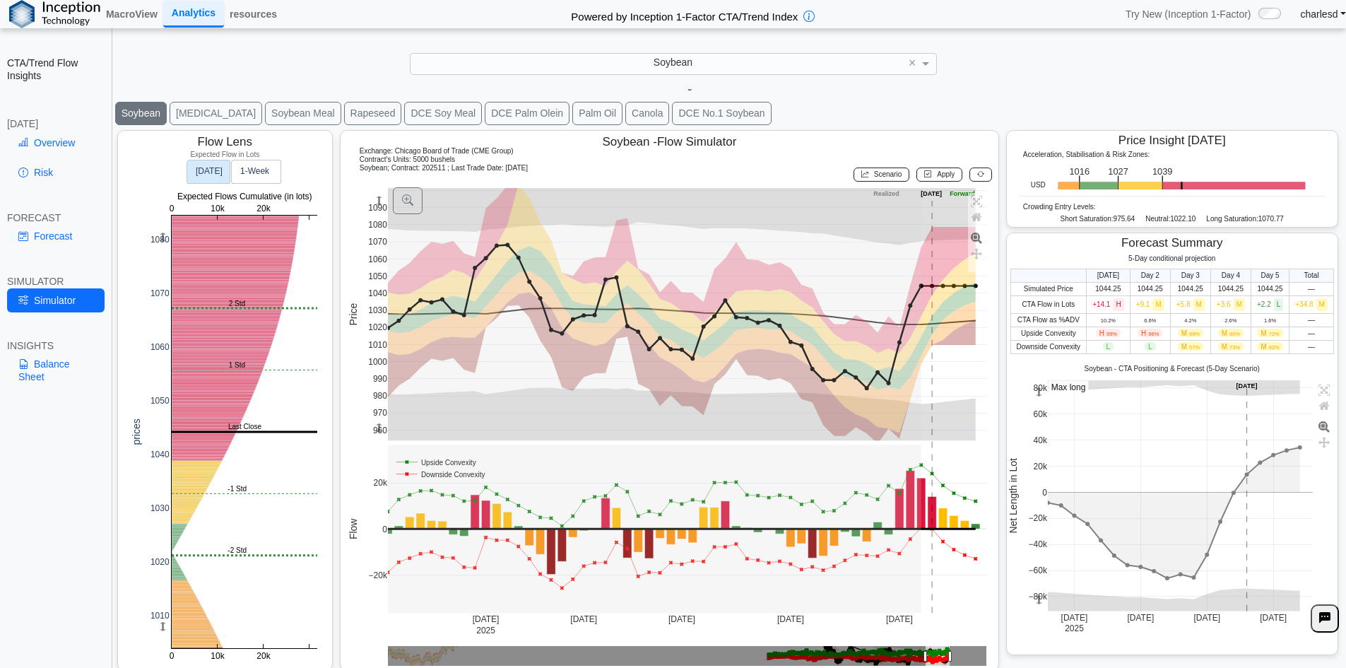
scroll to position [23, 0]
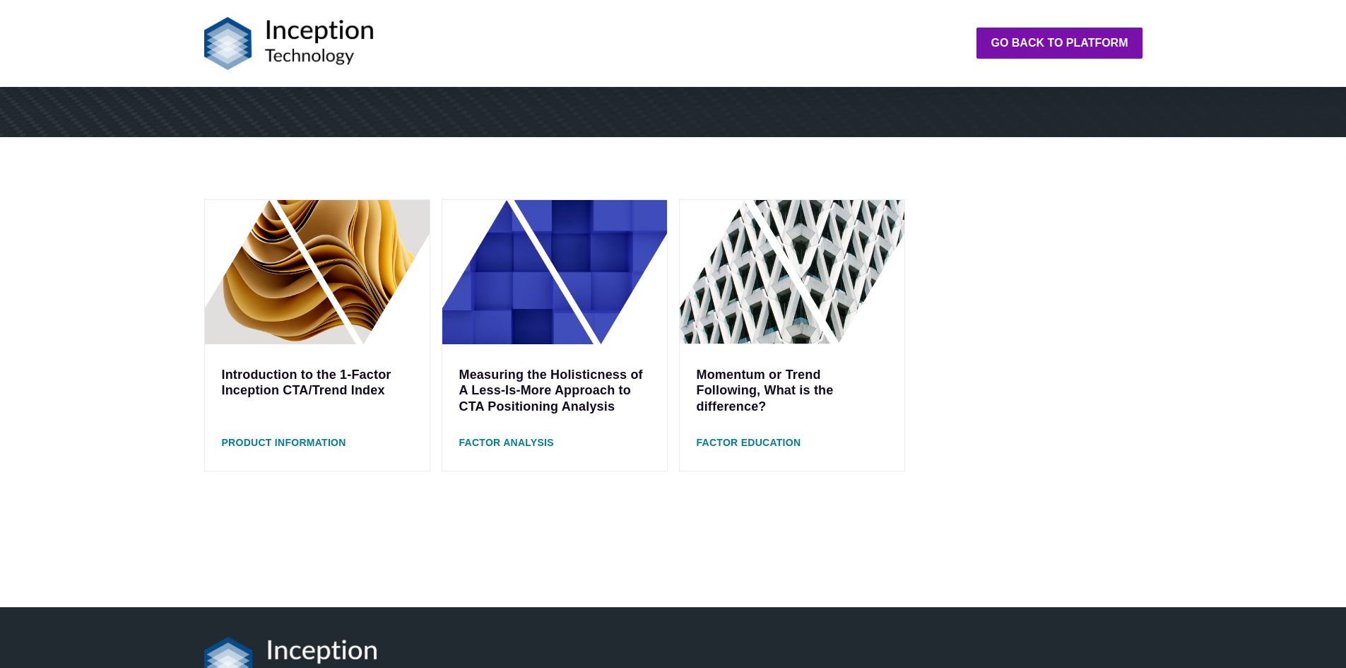
scroll to position [212, 0]
